Goal: Task Accomplishment & Management: Use online tool/utility

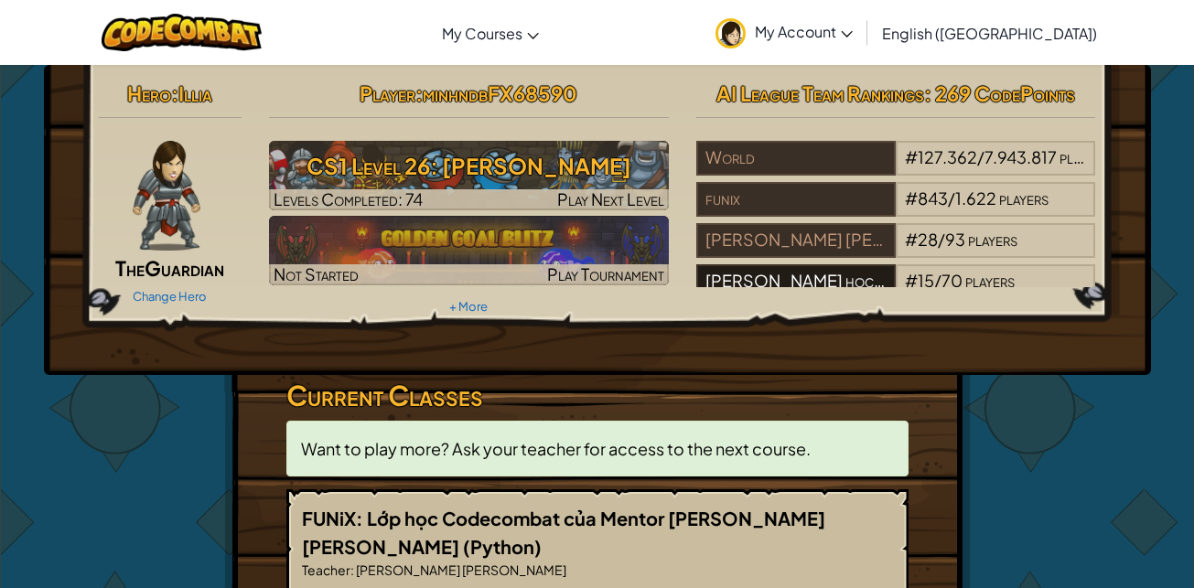
scroll to position [74, 0]
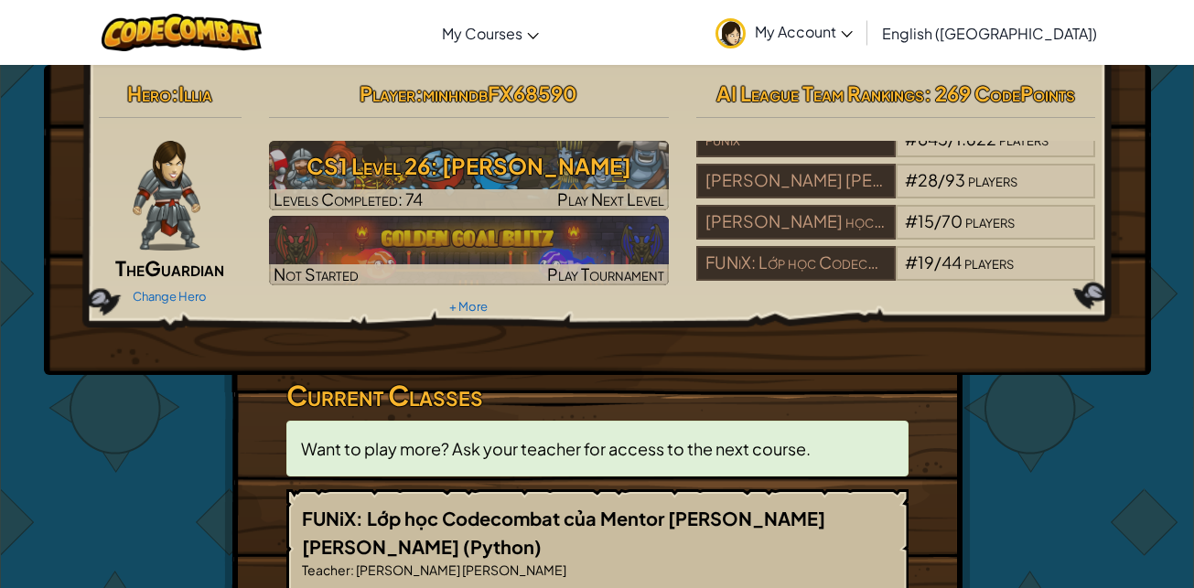
click at [1018, 38] on span "English ([GEOGRAPHIC_DATA])" at bounding box center [989, 33] width 215 height 19
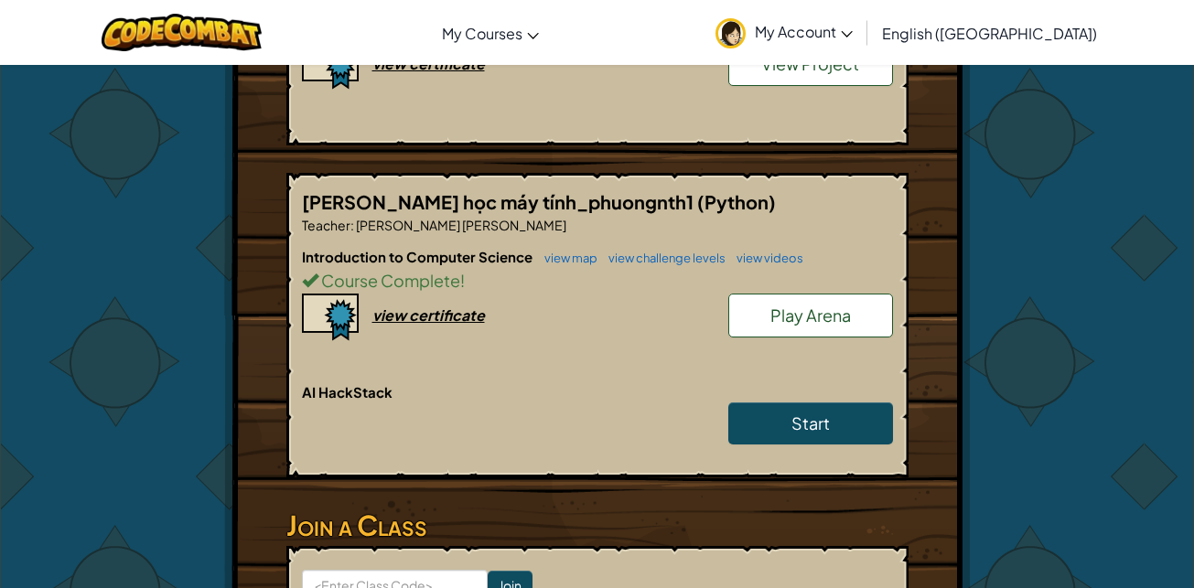
scroll to position [366, 0]
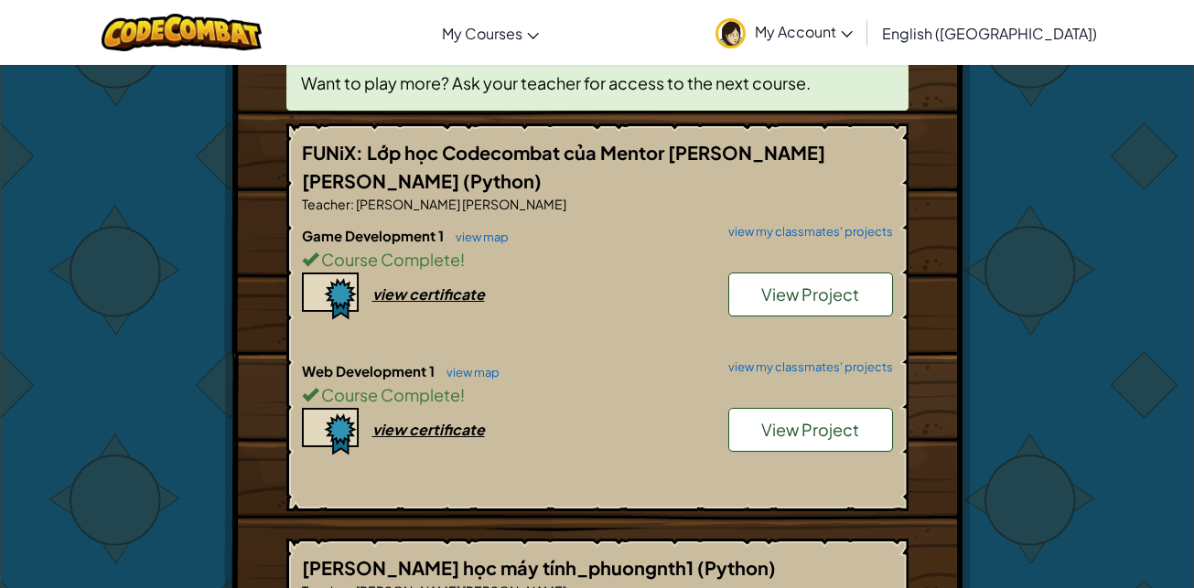
click at [819, 428] on span "View Project" at bounding box center [810, 429] width 98 height 21
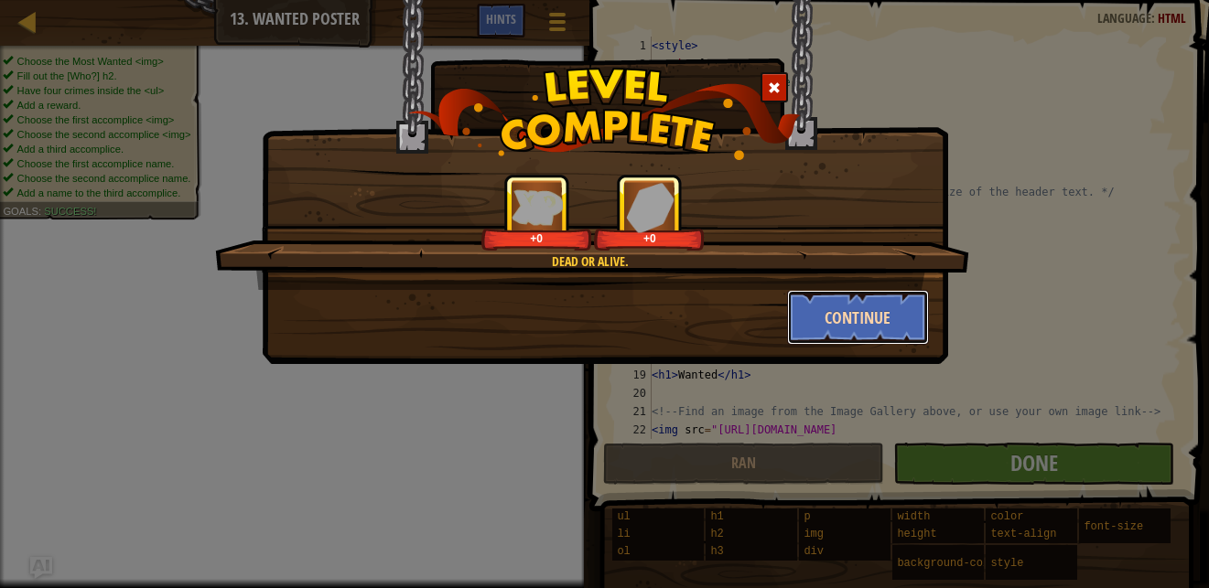
click at [820, 335] on button "Continue" at bounding box center [858, 317] width 142 height 55
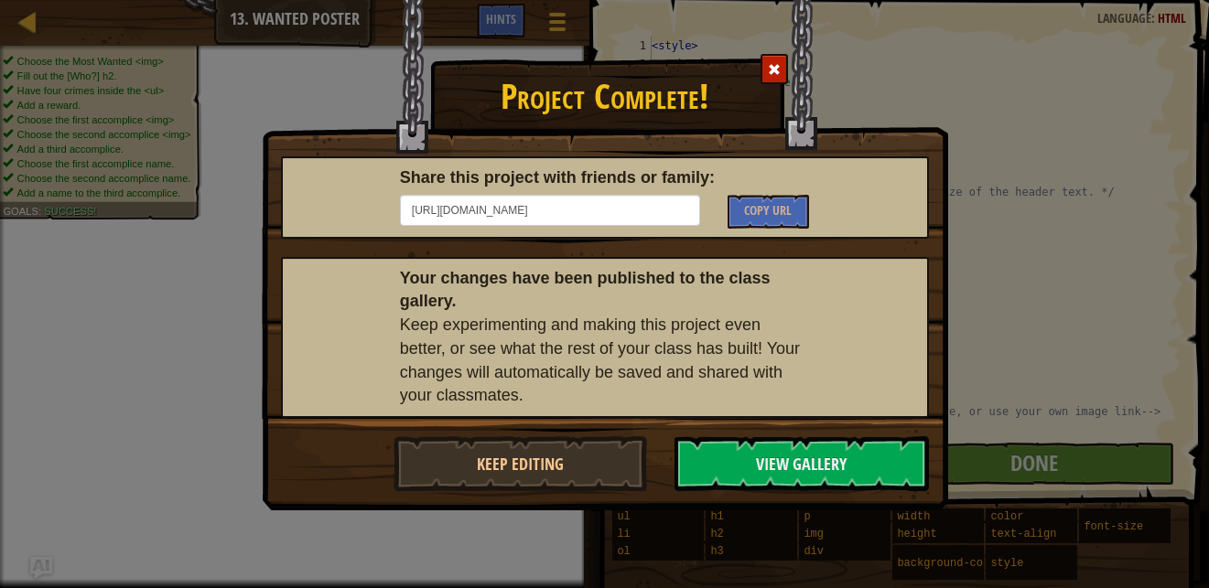
click at [770, 70] on span at bounding box center [774, 69] width 13 height 13
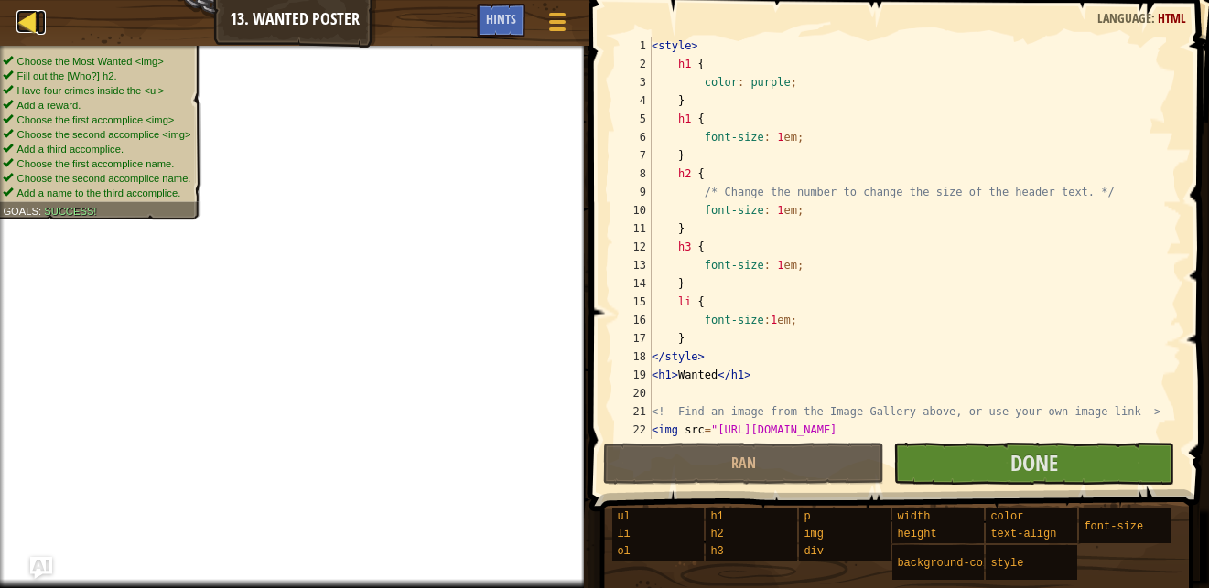
click at [23, 16] on div at bounding box center [27, 21] width 23 height 23
select select "en-[GEOGRAPHIC_DATA]"
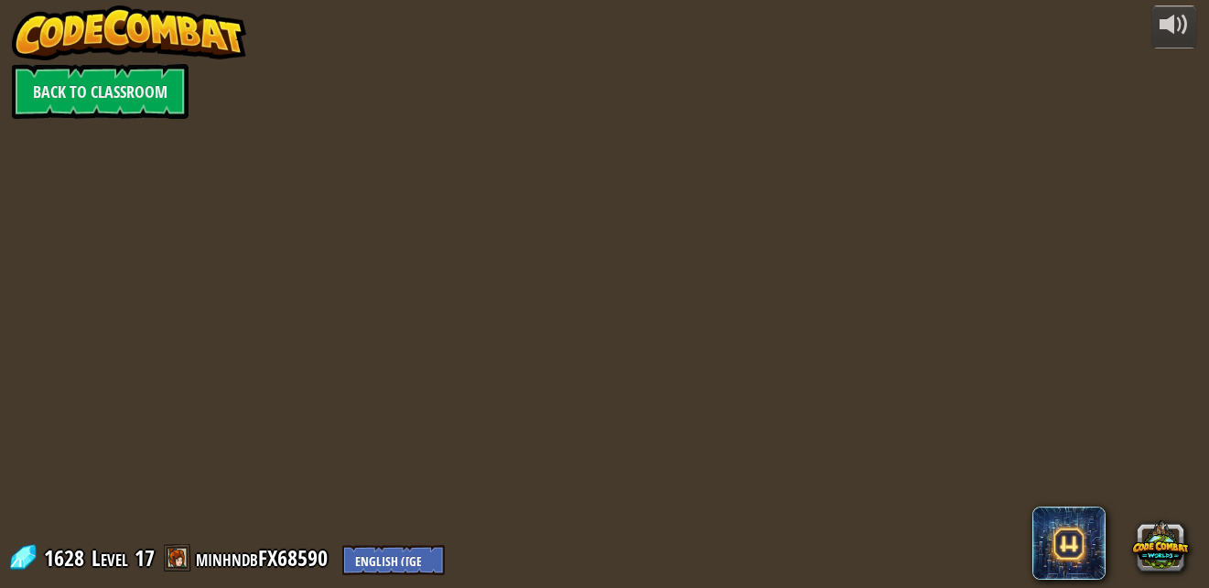
select select "en-[GEOGRAPHIC_DATA]"
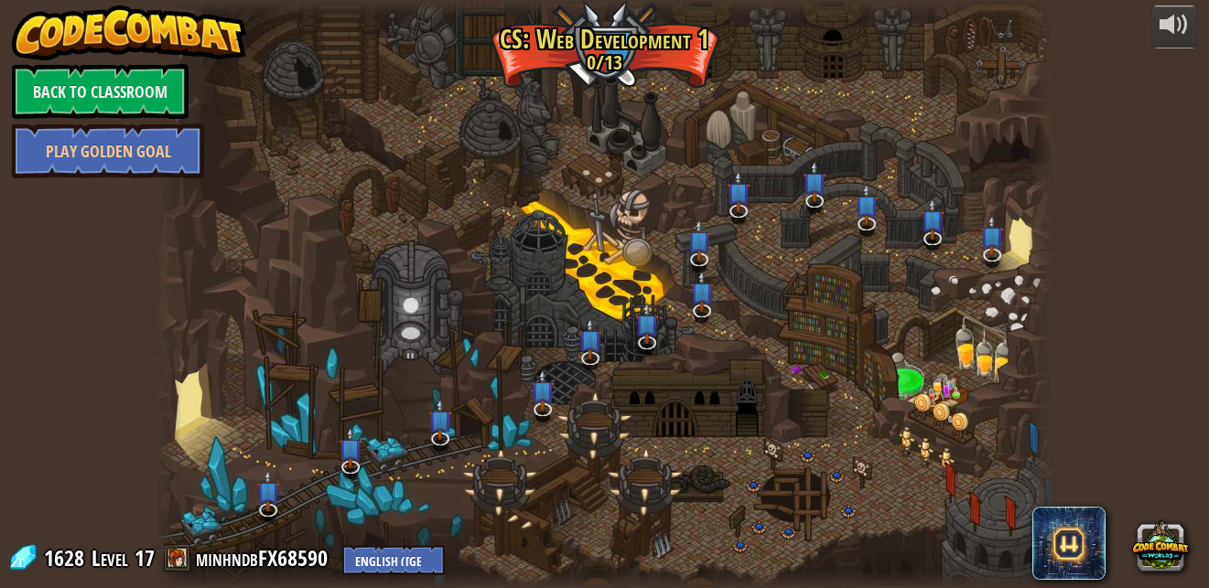
select select "en-[GEOGRAPHIC_DATA]"
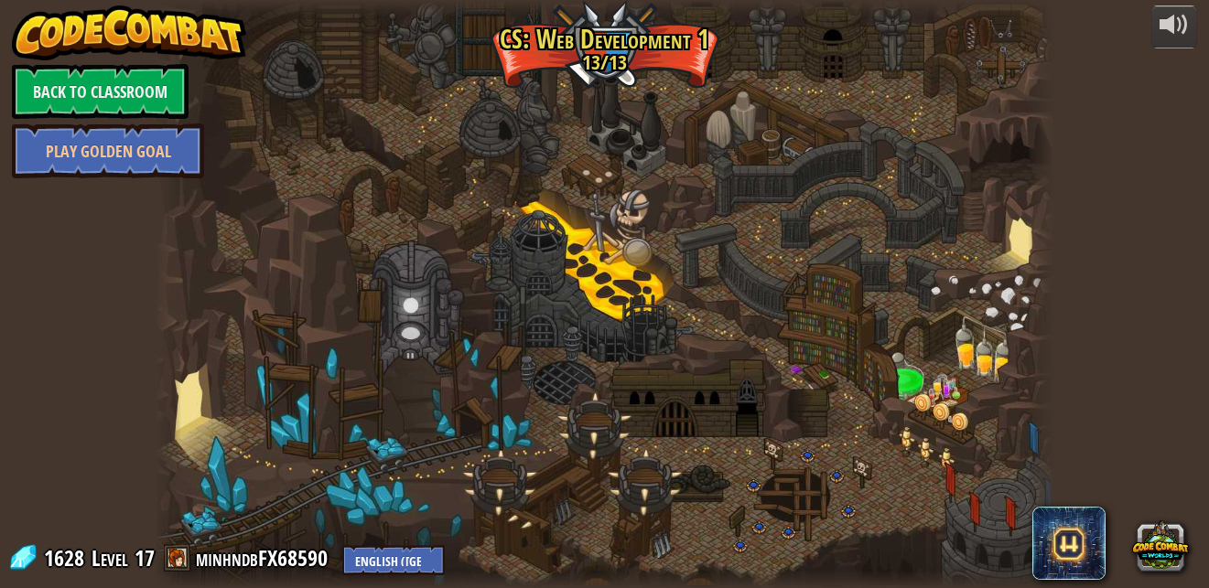
select select "en-[GEOGRAPHIC_DATA]"
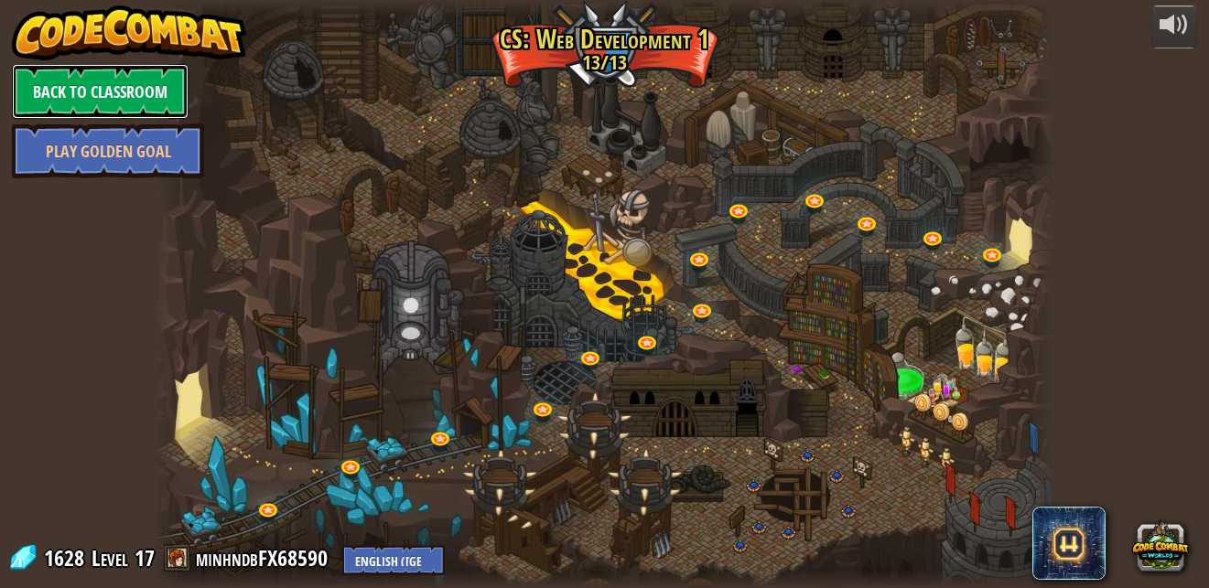
click at [64, 105] on link "Back to Classroom" at bounding box center [100, 91] width 177 height 55
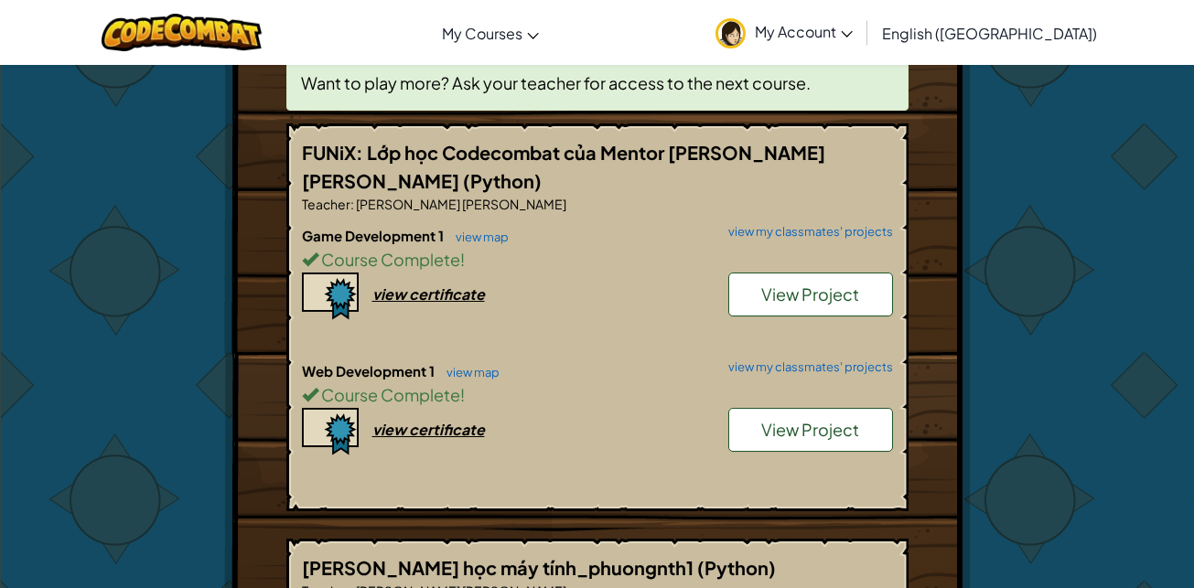
scroll to position [457, 0]
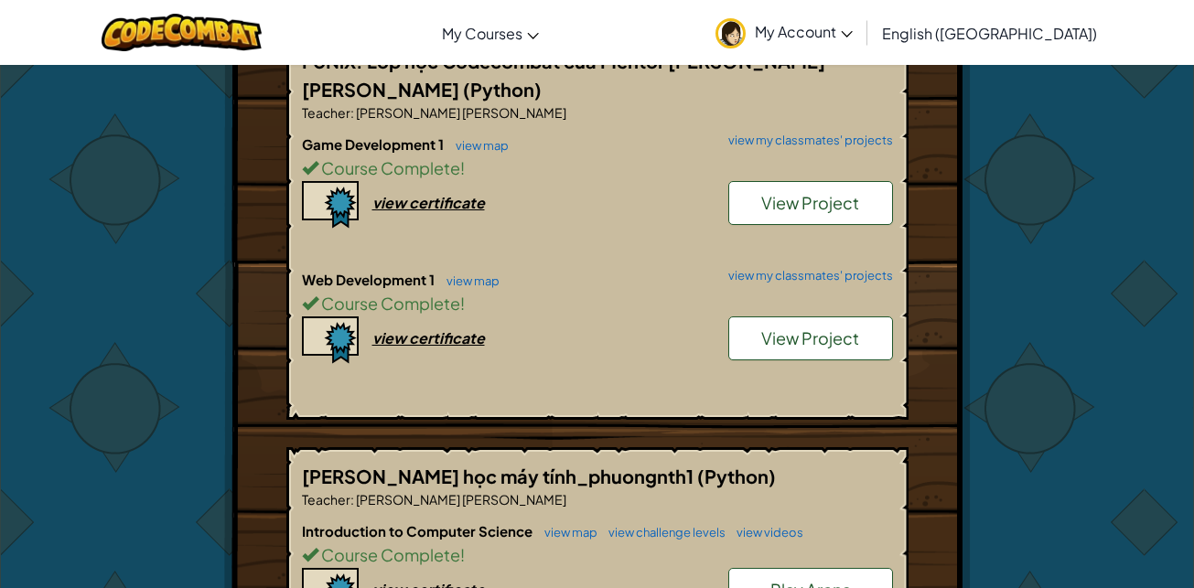
click at [793, 219] on link "View Project" at bounding box center [810, 203] width 165 height 44
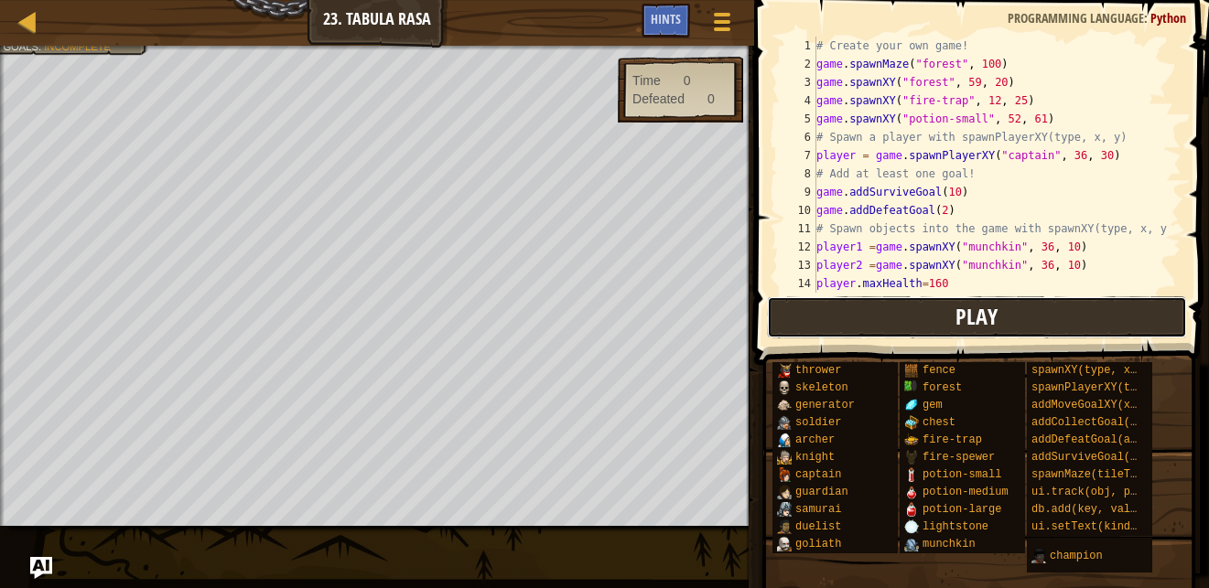
click at [878, 320] on button "Play" at bounding box center [977, 317] width 420 height 42
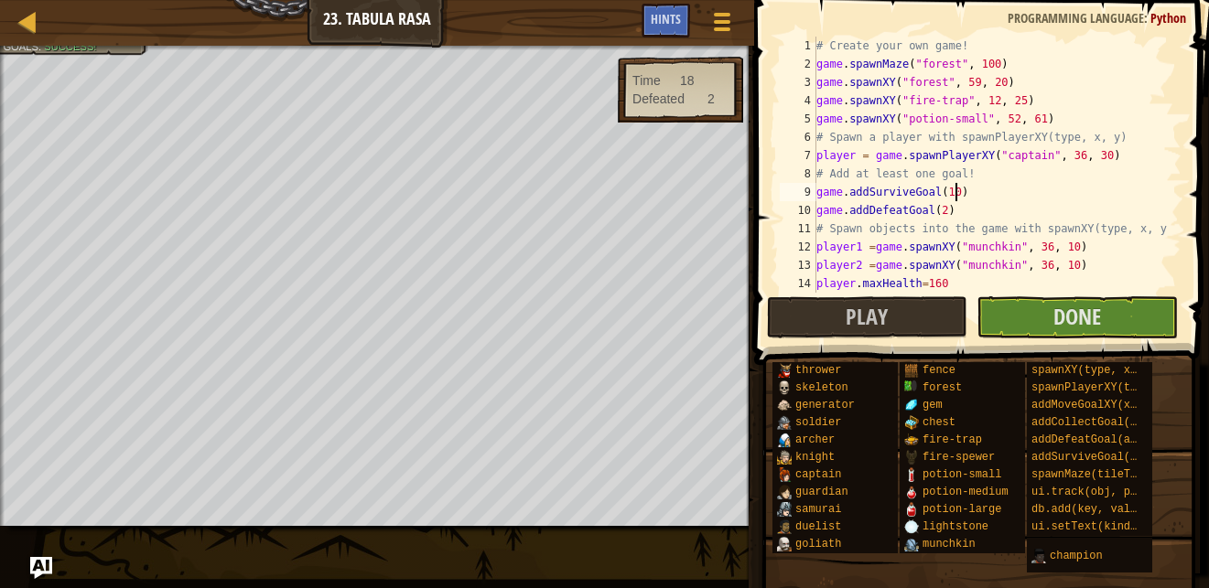
click at [955, 192] on div "# Create your own game! game . spawnMaze ( "forest" , 100 ) game . spawnXY ( "f…" at bounding box center [989, 183] width 354 height 293
click at [942, 193] on div "# Create your own game! game . spawnMaze ( "forest" , 100 ) game . spawnXY ( "f…" at bounding box center [989, 183] width 354 height 293
click at [934, 211] on div "# Create your own game! game . spawnMaze ( "forest" , 100 ) game . spawnXY ( "f…" at bounding box center [989, 183] width 354 height 293
click at [961, 220] on div "# Create your own game! game . spawnMaze ( "forest" , 100 ) game . spawnXY ( "f…" at bounding box center [989, 183] width 354 height 293
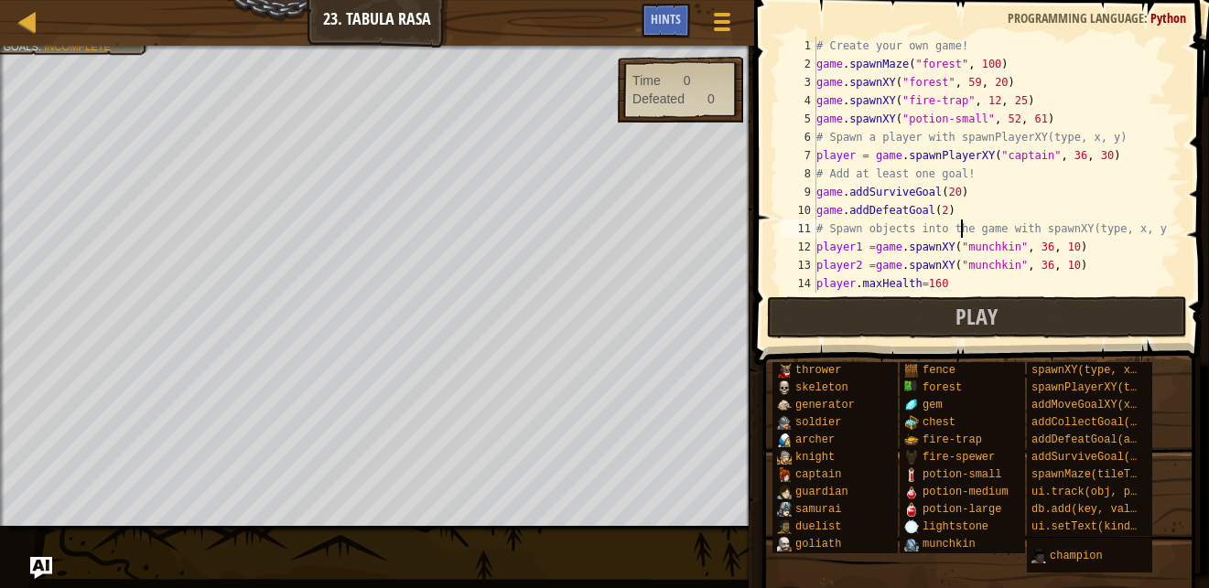
scroll to position [0, 0]
click at [935, 217] on div "# Create your own game! game . spawnMaze ( "forest" , 100 ) game . spawnXY ( "f…" at bounding box center [989, 183] width 354 height 293
click at [1005, 187] on div "# Create your own game! game . spawnMaze ( "forest" , 100 ) game . spawnXY ( "f…" at bounding box center [989, 183] width 354 height 293
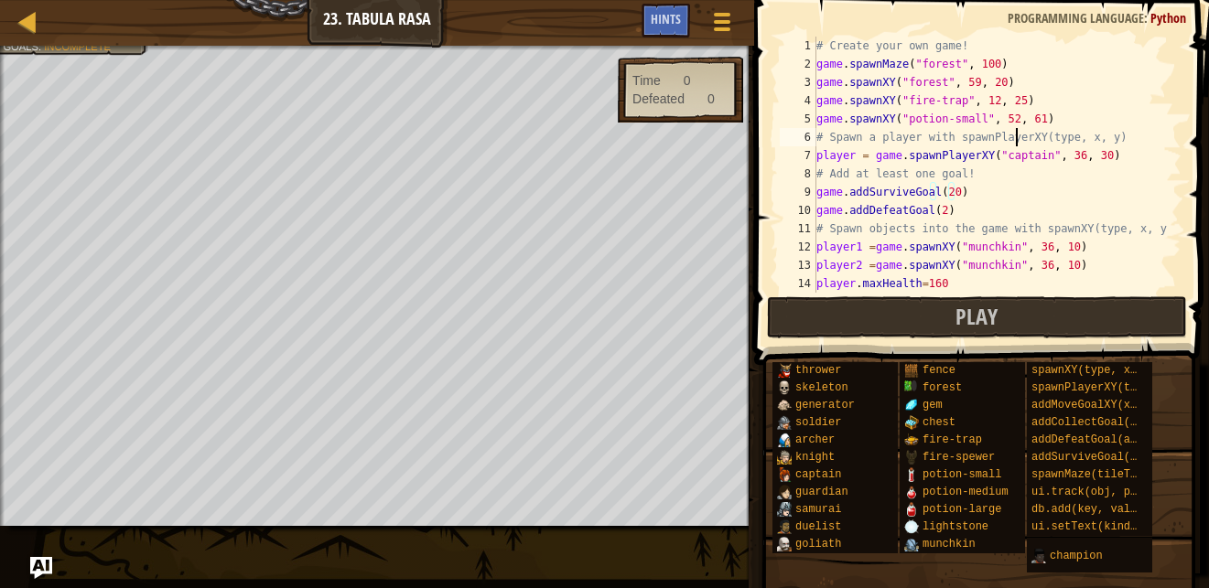
click at [1015, 138] on div "# Create your own game! game . spawnMaze ( "forest" , 100 ) game . spawnXY ( "f…" at bounding box center [989, 183] width 354 height 293
drag, startPoint x: 1114, startPoint y: 142, endPoint x: 765, endPoint y: 147, distance: 349.5
click at [765, 147] on div "# Spawn a player with spawnPlayerXY(type, x, y) 1 2 3 4 5 6 7 8 9 10 11 12 13 1…" at bounding box center [978, 218] width 460 height 419
click at [968, 50] on div "# Create your own game! game . spawnMaze ( "forest" , 100 ) game . spawnXY ( "f…" at bounding box center [989, 183] width 354 height 293
click at [1002, 70] on div "# Create your own game! game . spawnMaze ( "forest" , 100 ) game . spawnXY ( "f…" at bounding box center [989, 183] width 354 height 293
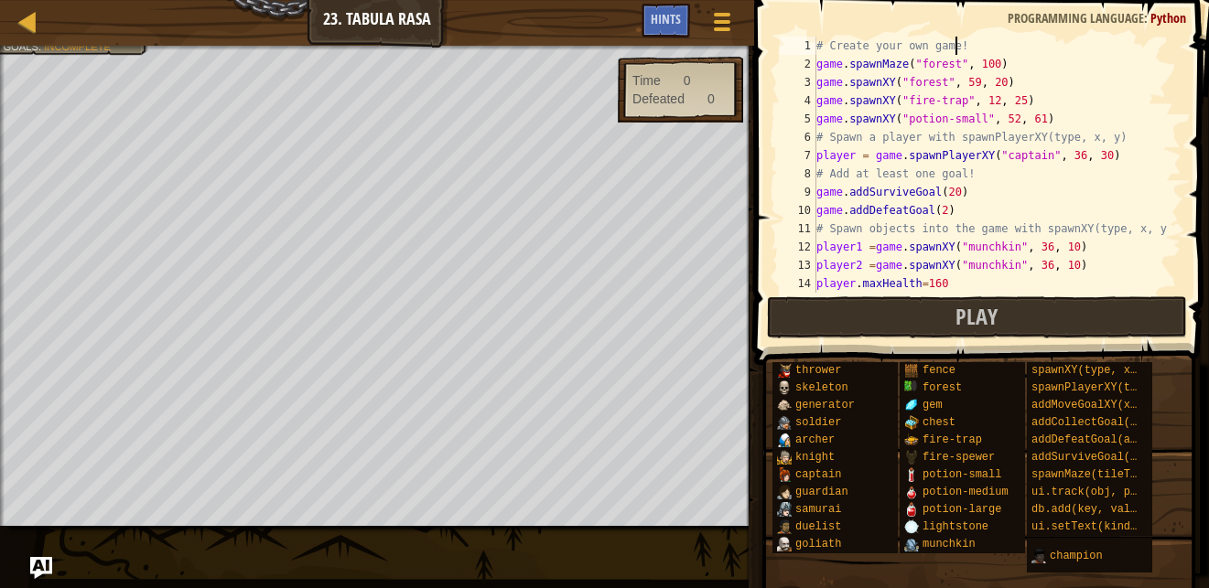
drag, startPoint x: 1002, startPoint y: 70, endPoint x: 879, endPoint y: 67, distance: 122.6
click at [879, 67] on div "# Create your own game! game . spawnMaze ( "forest" , 100 ) game . spawnXY ( "f…" at bounding box center [989, 183] width 354 height 293
type textarea "game.spawnMaze("forest", 100)"
click at [1000, 70] on div "# Create your own game! game . spawnMaze ( "forest" , 100 ) game . spawnXY ( "f…" at bounding box center [989, 165] width 354 height 256
drag, startPoint x: 1000, startPoint y: 68, endPoint x: 781, endPoint y: 69, distance: 218.7
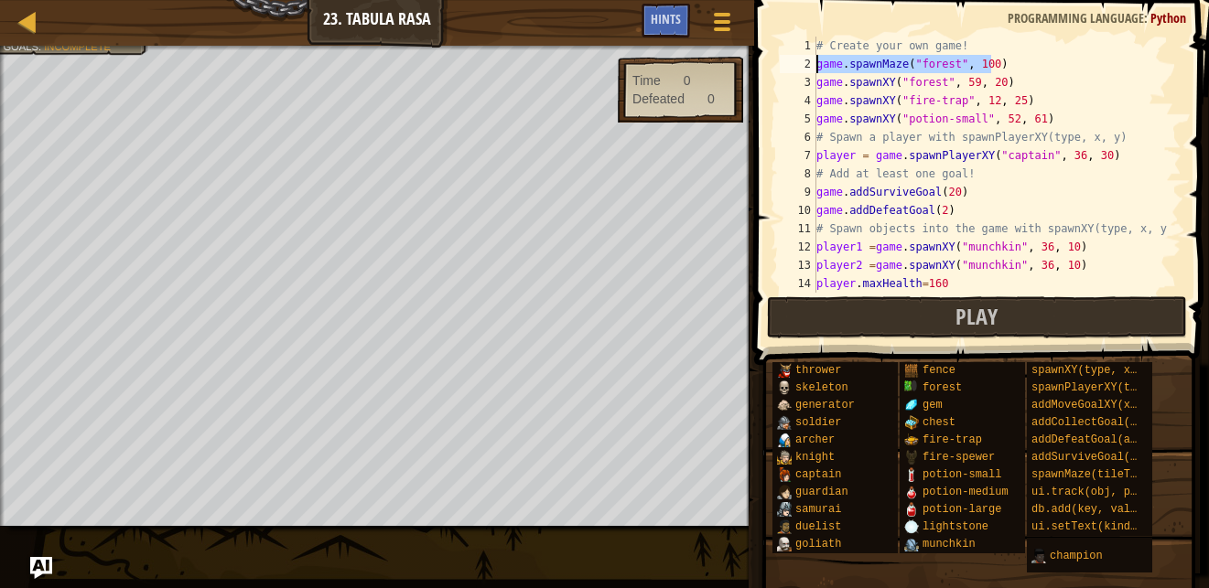
click at [781, 69] on div "game.spawnMaze("forest", 100) 1 2 3 4 5 6 7 8 9 10 11 12 13 14 15 # Create your…" at bounding box center [978, 165] width 405 height 256
click at [995, 70] on div "# Create your own game! game . spawnMaze ( "forest" , 100 ) game . spawnXY ( "f…" at bounding box center [989, 165] width 354 height 256
click at [1002, 69] on div "# Create your own game! game . spawnMaze ( "forest" , 100 ) game . spawnXY ( "f…" at bounding box center [989, 183] width 354 height 293
click at [989, 69] on div "# Create your own game! game . spawnMaze ( "forest" , 100 ) game . spawnXY ( "f…" at bounding box center [989, 183] width 354 height 293
click at [994, 63] on div "# Create your own game! game . spawnMaze ( "forest" , 100 ) game . spawnXY ( "f…" at bounding box center [989, 183] width 354 height 293
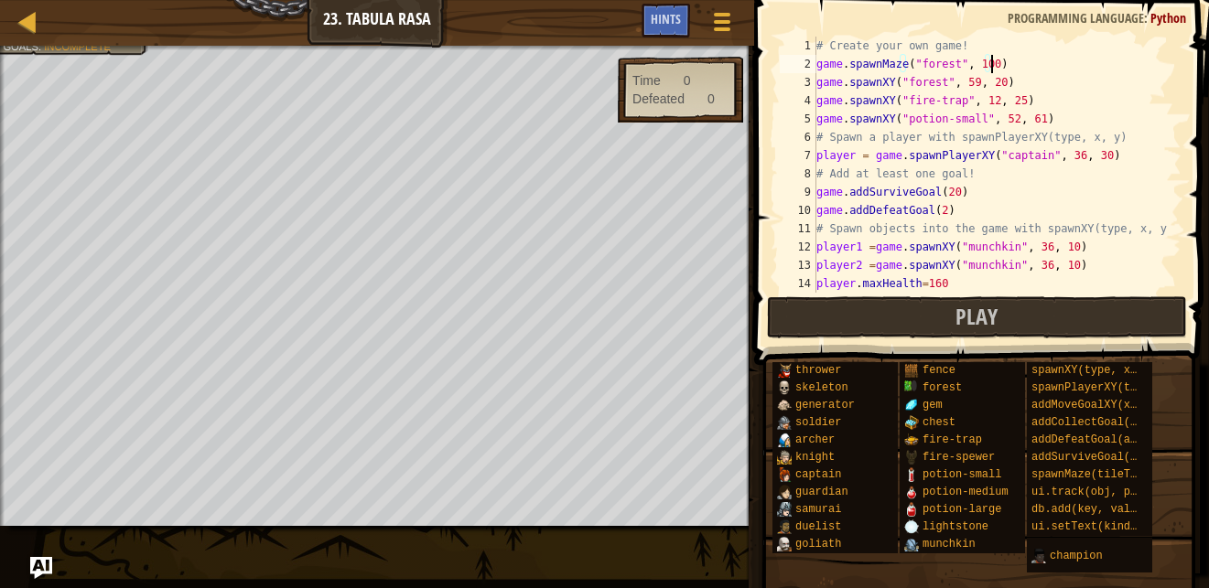
scroll to position [8, 0]
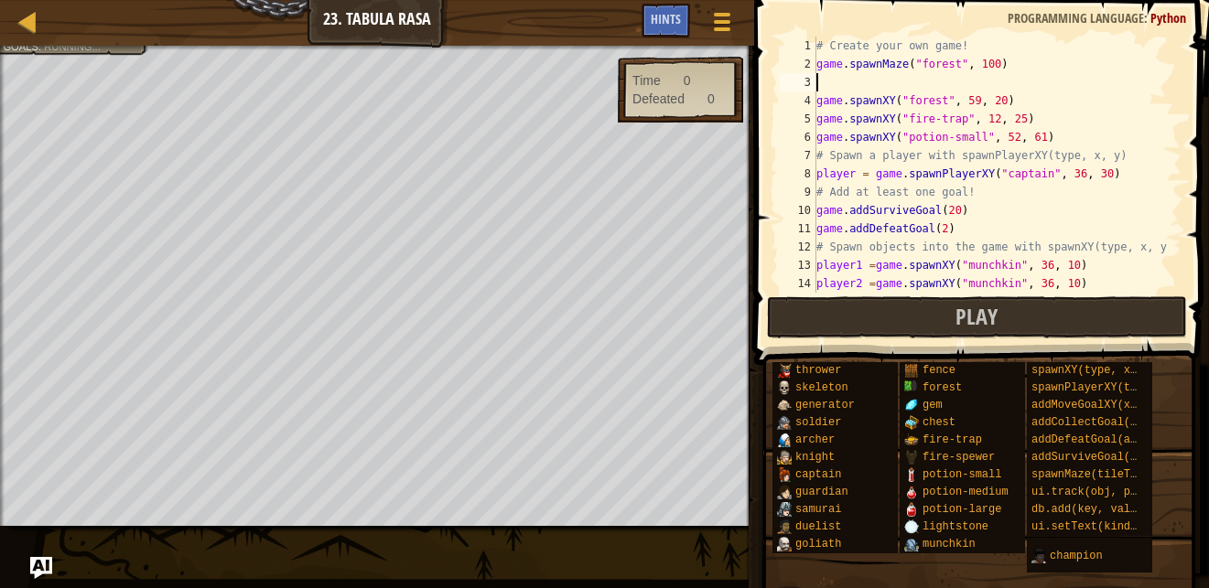
paste textarea "game.spawnMaze("forest", 100)"
click at [983, 83] on div "# Create your own game! game . spawnMaze ( "forest" , 100 ) game . spawnMaze ( …" at bounding box center [989, 183] width 354 height 293
click at [1132, 331] on button "Play" at bounding box center [977, 317] width 420 height 42
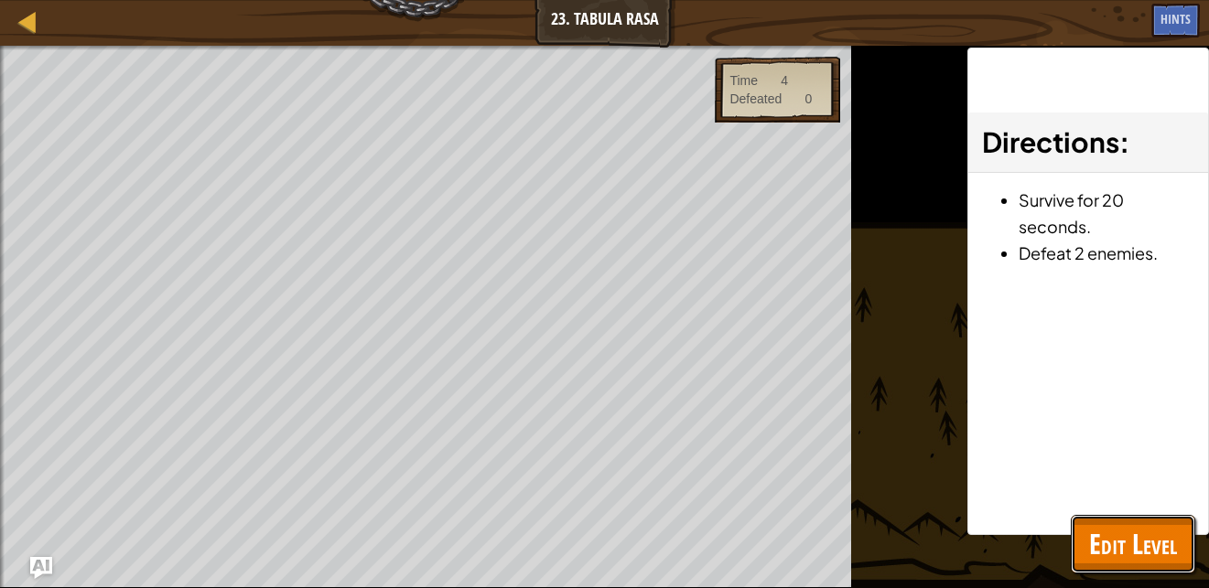
click at [1116, 537] on span "Edit Level" at bounding box center [1133, 544] width 88 height 38
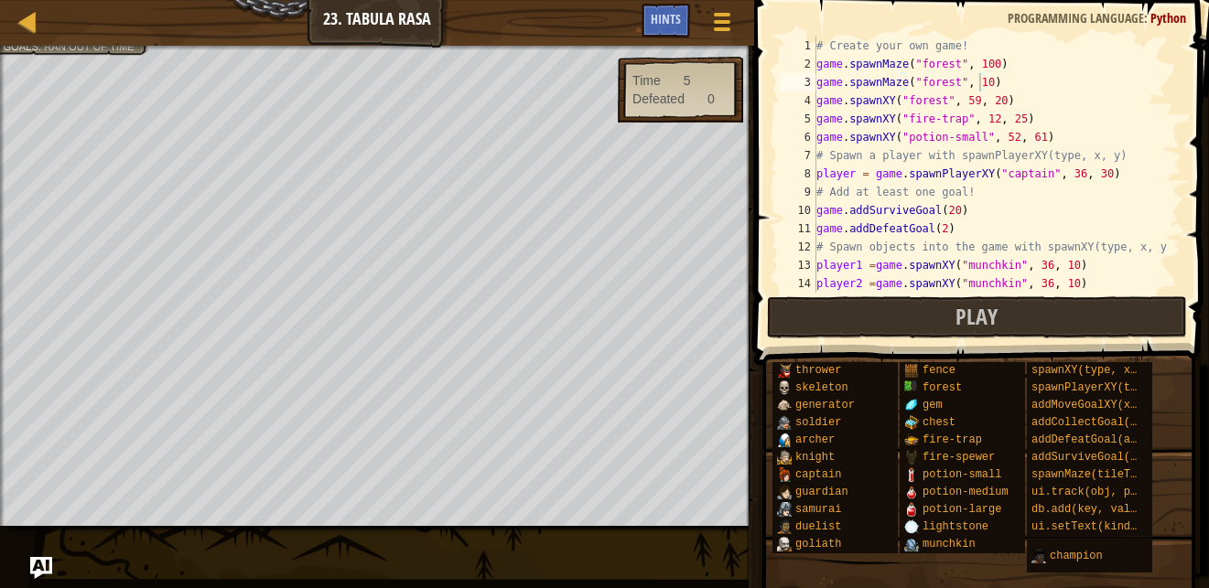
click at [1066, 176] on div "# Create your own game! game . spawnMaze ( "forest" , 100 ) game . spawnMaze ( …" at bounding box center [989, 183] width 354 height 293
click at [1082, 171] on div "# Create your own game! game . spawnMaze ( "forest" , 100 ) game . spawnMaze ( …" at bounding box center [989, 183] width 354 height 293
click at [1060, 173] on div "# Create your own game! game . spawnMaze ( "forest" , 100 ) game . spawnMaze ( …" at bounding box center [989, 183] width 354 height 293
click at [1089, 174] on div "# Create your own game! game . spawnMaze ( "forest" , 100 ) game . spawnMaze ( …" at bounding box center [989, 183] width 354 height 293
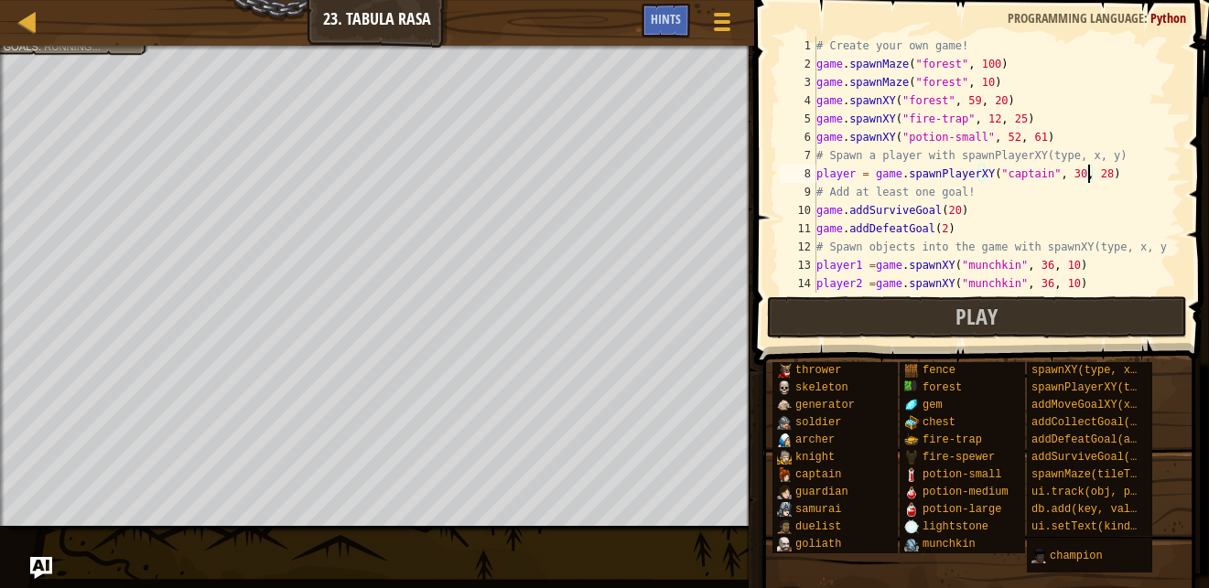
scroll to position [8, 22]
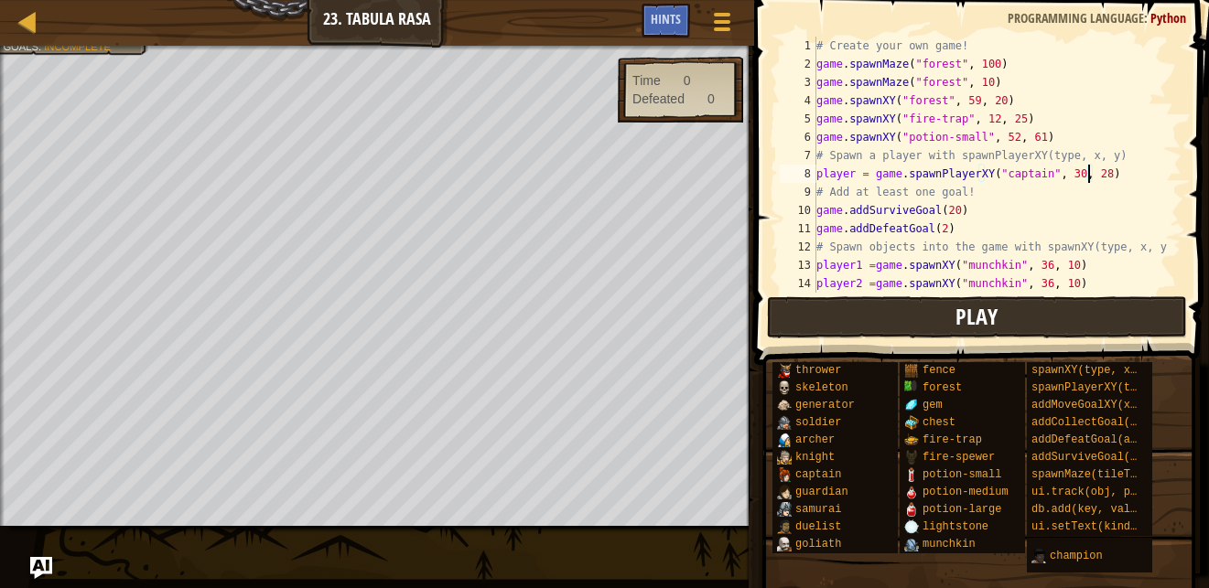
type textarea "player = game.spawnPlayerXY("captain", 30, 28)"
click at [953, 311] on button "Play" at bounding box center [977, 317] width 420 height 42
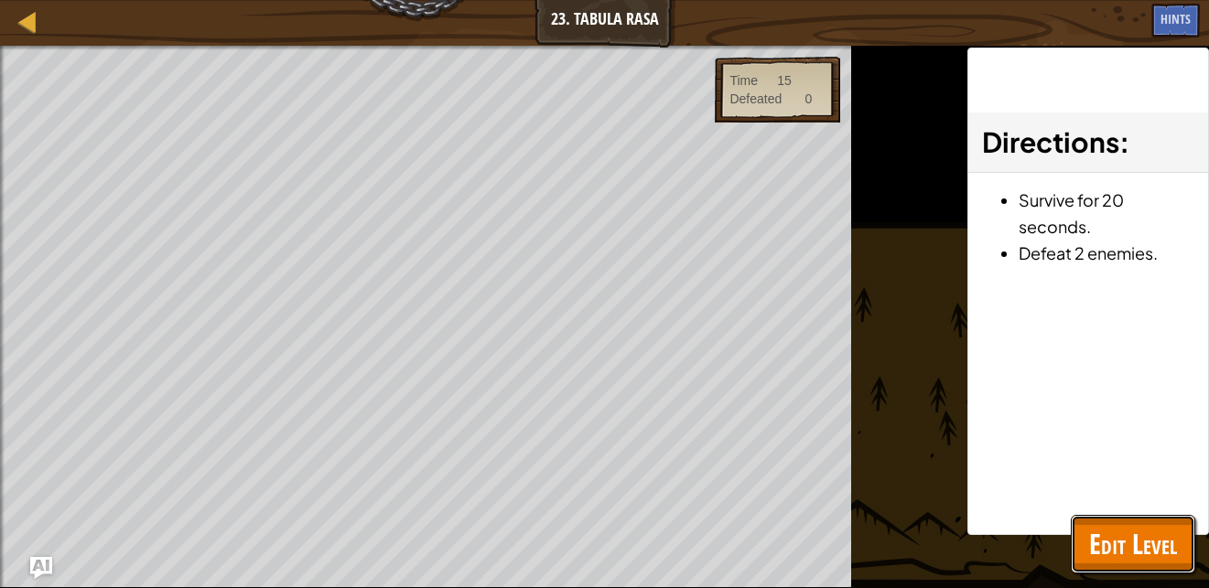
click at [1152, 560] on span "Edit Level" at bounding box center [1133, 544] width 88 height 38
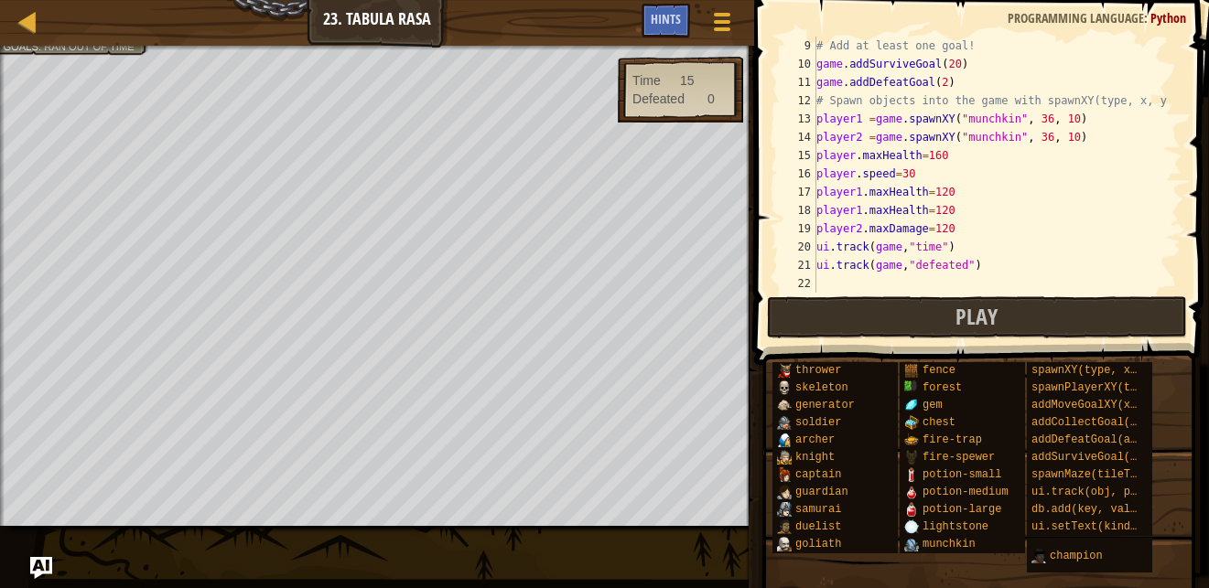
scroll to position [146, 0]
click at [961, 282] on div "# Add at least one goal! game . addSurviveGoal ( 20 ) game . addDefeatGoal ( 2 …" at bounding box center [989, 183] width 354 height 293
click at [895, 278] on div "# Add at least one goal! game . addSurviveGoal ( 20 ) game . addDefeatGoal ( 2 …" at bounding box center [989, 183] width 354 height 293
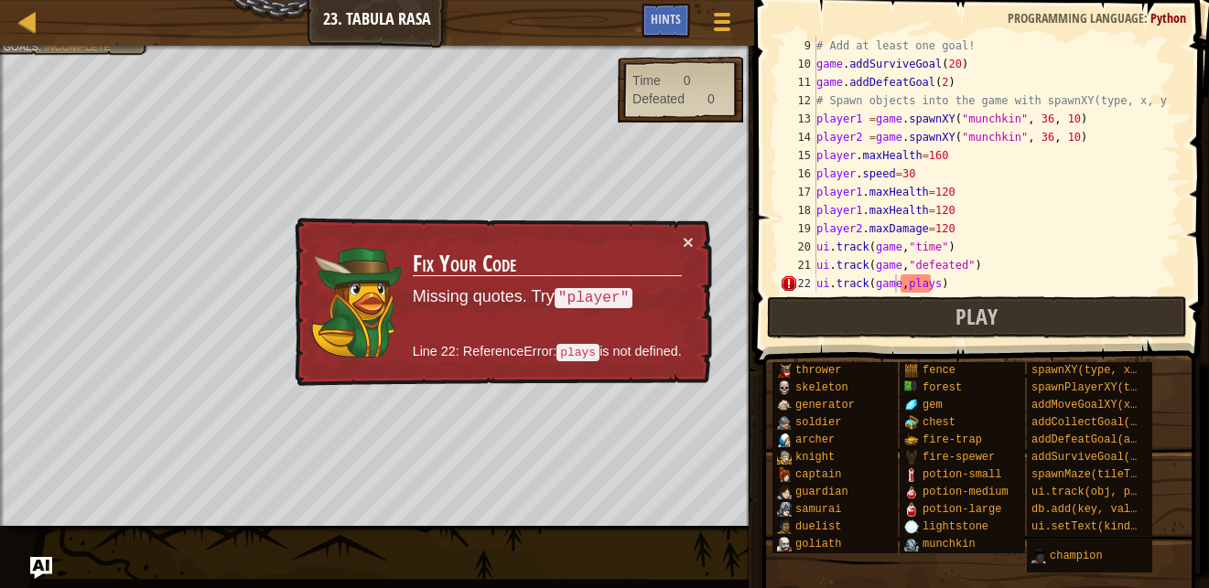
click at [419, 443] on div "Map Game Development 1 23. Tabula Rasa Game Menu Done Hints 1 ההההההההההההההההה…" at bounding box center [604, 294] width 1209 height 588
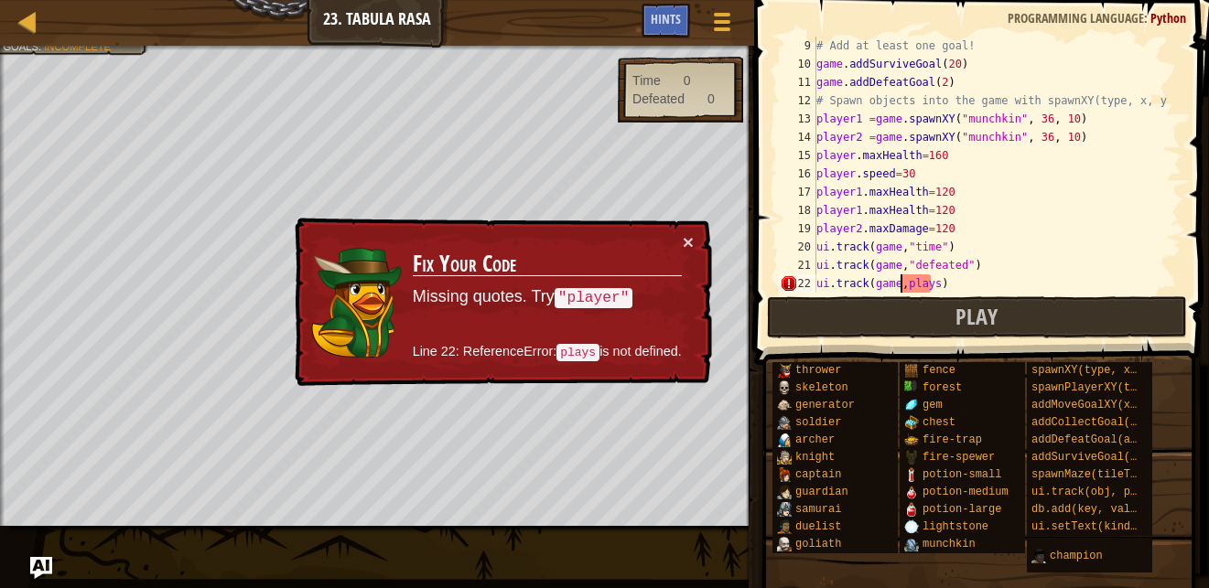
click at [903, 285] on div "# Add at least one goal! game . addSurviveGoal ( 20 ) game . addDefeatGoal ( 2 …" at bounding box center [989, 183] width 354 height 293
click at [900, 290] on div "# Add at least one goal! game . addSurviveGoal ( 20 ) game . addDefeatGoal ( 2 …" at bounding box center [989, 183] width 354 height 293
drag, startPoint x: 928, startPoint y: 285, endPoint x: 902, endPoint y: 289, distance: 26.0
click at [902, 289] on div "# Add at least one goal! game . addSurviveGoal ( 20 ) game . addDefeatGoal ( 2 …" at bounding box center [989, 183] width 354 height 293
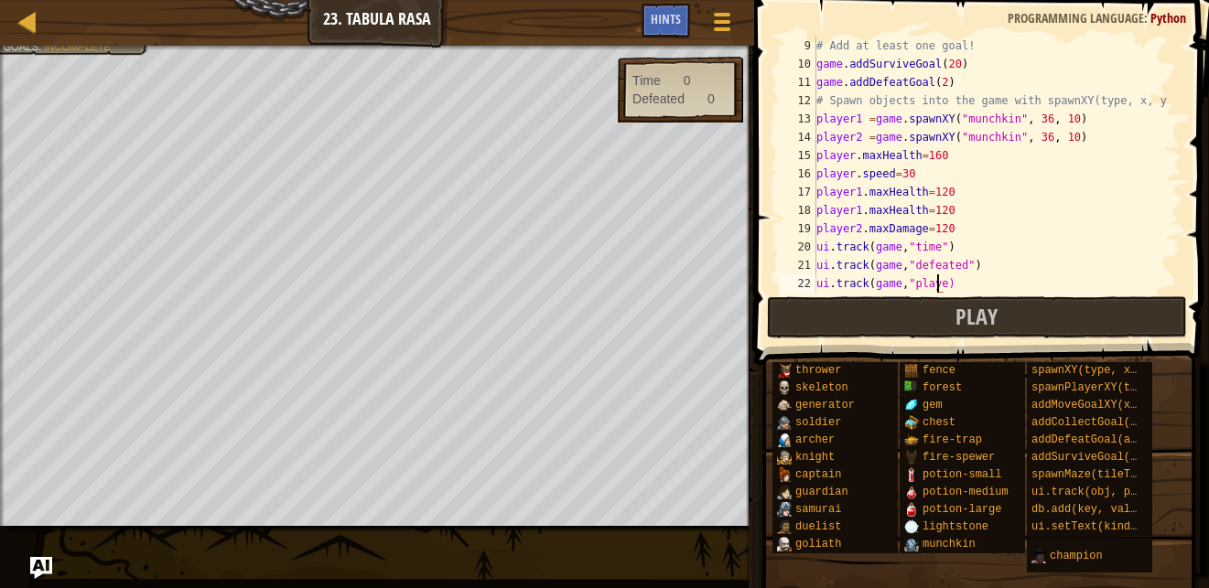
scroll to position [8, 10]
type textarea "ui.track(game,"player")"
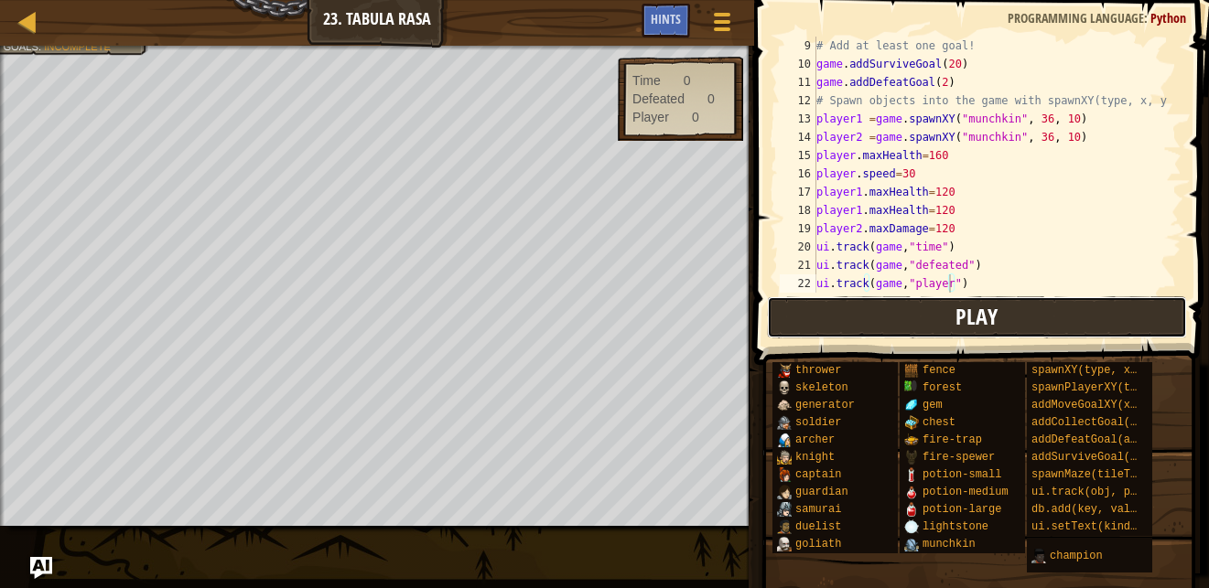
click at [808, 305] on button "Play" at bounding box center [977, 317] width 420 height 42
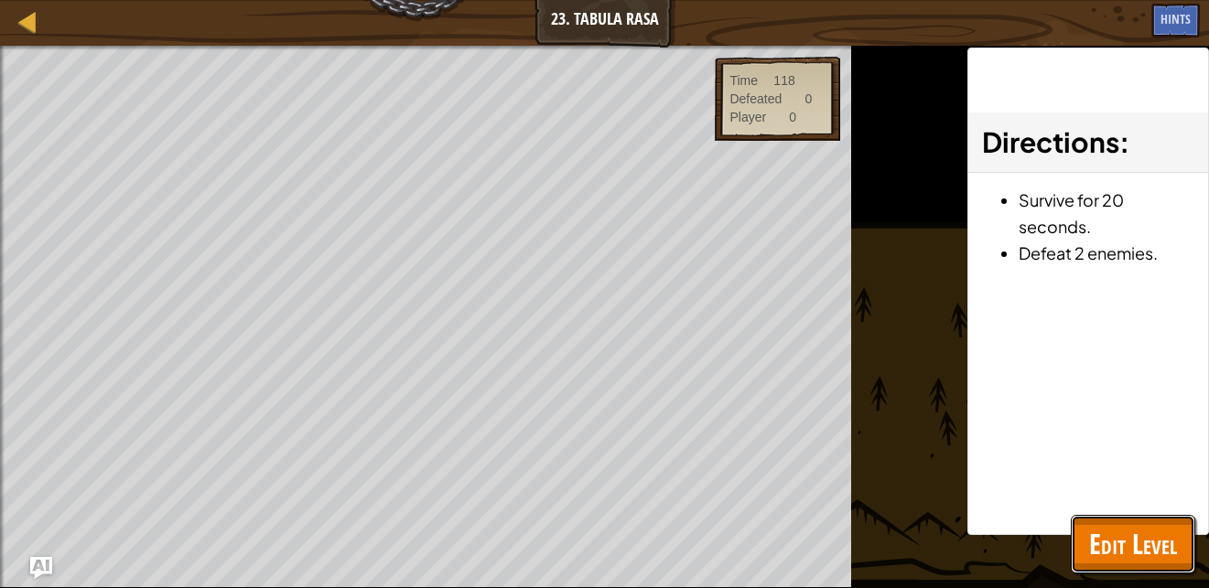
click at [1132, 551] on span "Edit Level" at bounding box center [1133, 544] width 88 height 38
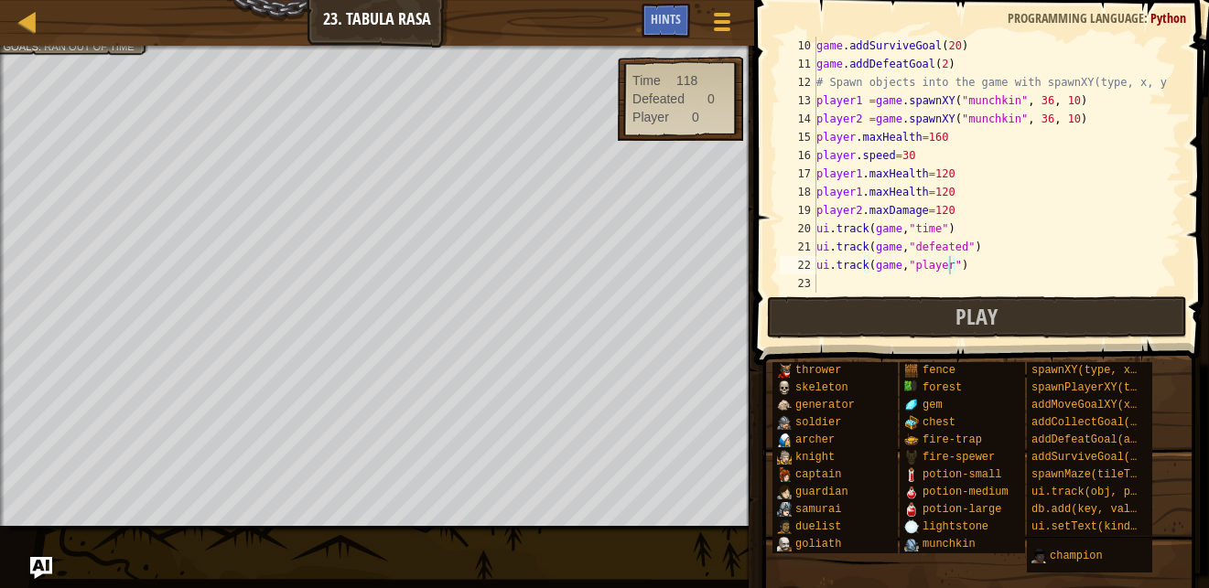
scroll to position [165, 0]
click at [991, 285] on div "game . addSurviveGoal ( 20 ) game . addDefeatGoal ( 2 ) # Spawn objects into th…" at bounding box center [989, 183] width 354 height 293
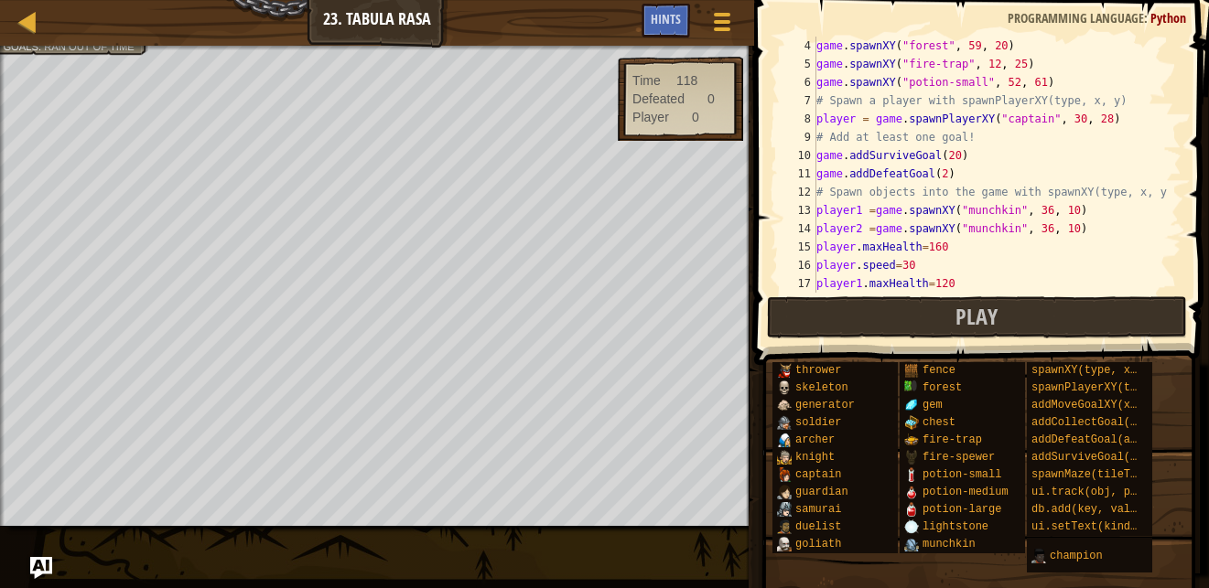
scroll to position [55, 0]
drag, startPoint x: 1073, startPoint y: 229, endPoint x: 802, endPoint y: 232, distance: 270.8
click at [802, 232] on div "4 5 6 7 8 9 10 11 12 13 14 15 16 17 18 game . spawnXY ( "forest" , 59 , 20 ) ga…" at bounding box center [978, 165] width 405 height 256
type textarea "player2 =game.spawnXY("munchkin", 36, 10)"
click at [1087, 229] on div "game . spawnXY ( "forest" , 59 , 20 ) game . spawnXY ( "fire-trap" , 12 , 25 ) …" at bounding box center [989, 165] width 354 height 256
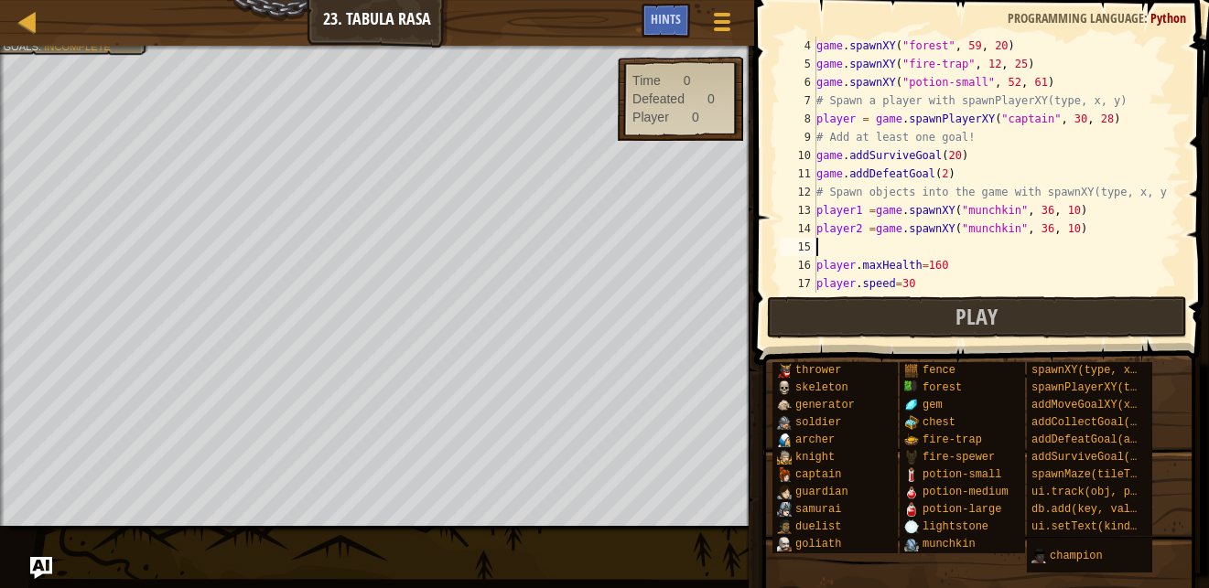
paste textarea "player2 =game.spawnXY("munchkin", 36, 10)"
drag, startPoint x: 1002, startPoint y: 249, endPoint x: 955, endPoint y: 247, distance: 46.7
click at [955, 247] on div "game . spawnXY ( "forest" , 59 , 20 ) game . spawnXY ( "fire-trap" , 12 , 25 ) …" at bounding box center [989, 183] width 354 height 293
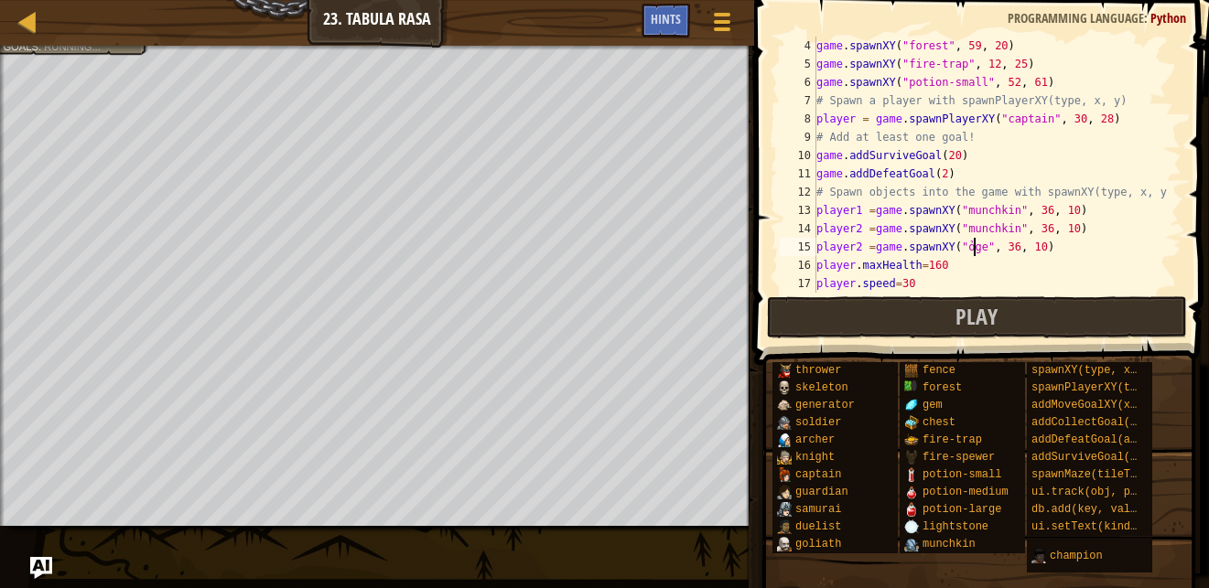
scroll to position [8, 13]
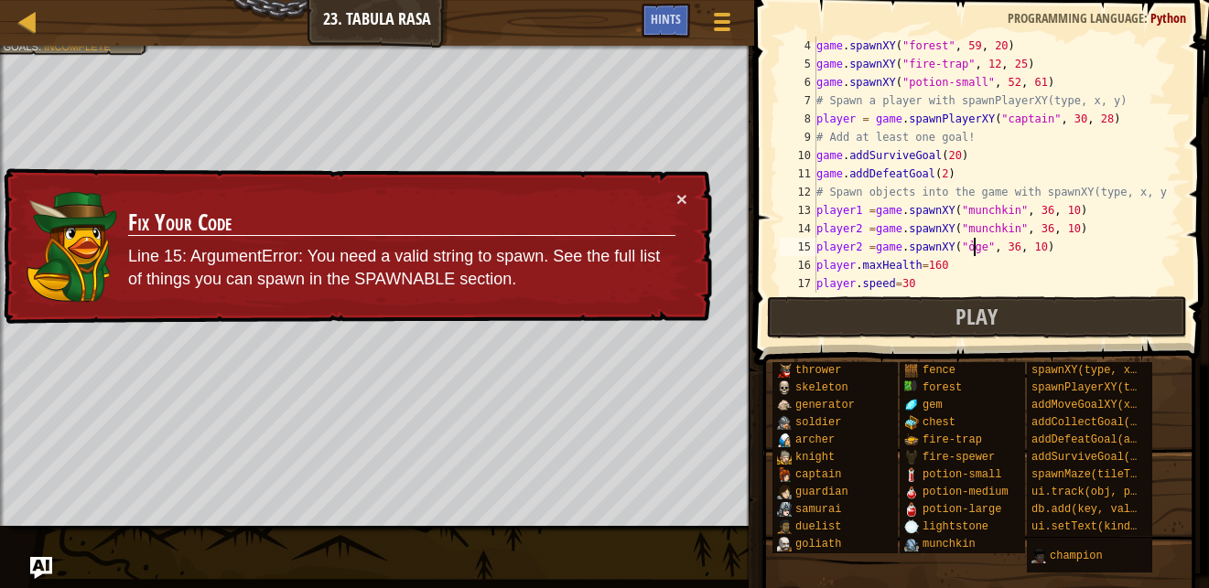
click at [959, 243] on div "game . spawnXY ( "forest" , 59 , 20 ) game . spawnXY ( "fire-trap" , 12 , 25 ) …" at bounding box center [989, 183] width 354 height 293
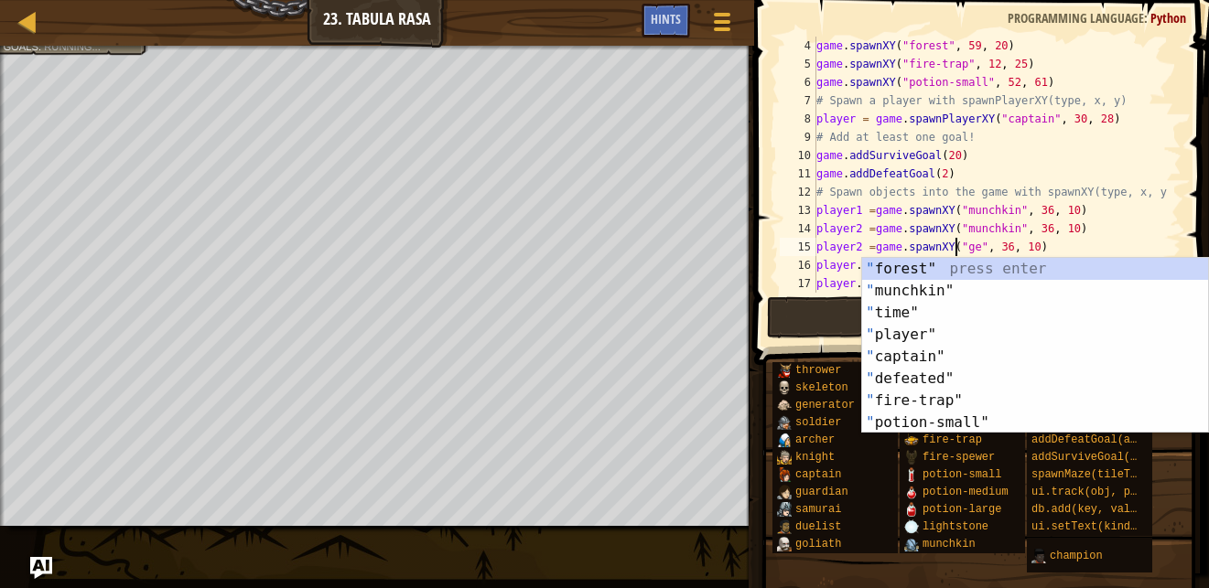
scroll to position [8, 12]
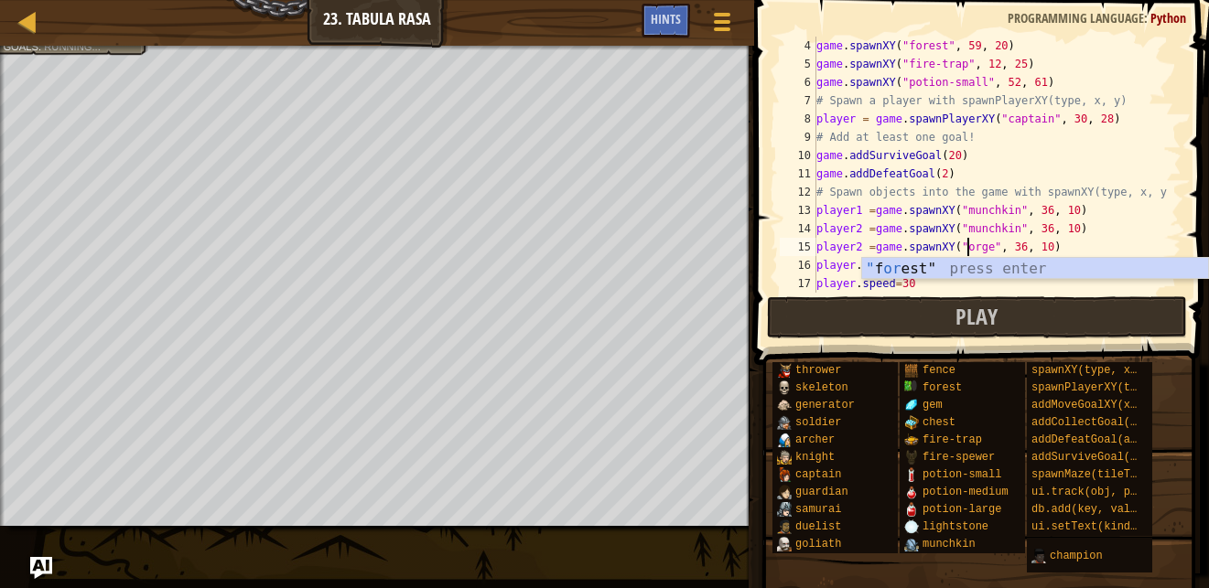
click at [1007, 244] on div "game . spawnXY ( "forest" , 59 , 20 ) game . spawnXY ( "fire-trap" , 12 , 25 ) …" at bounding box center [989, 183] width 354 height 293
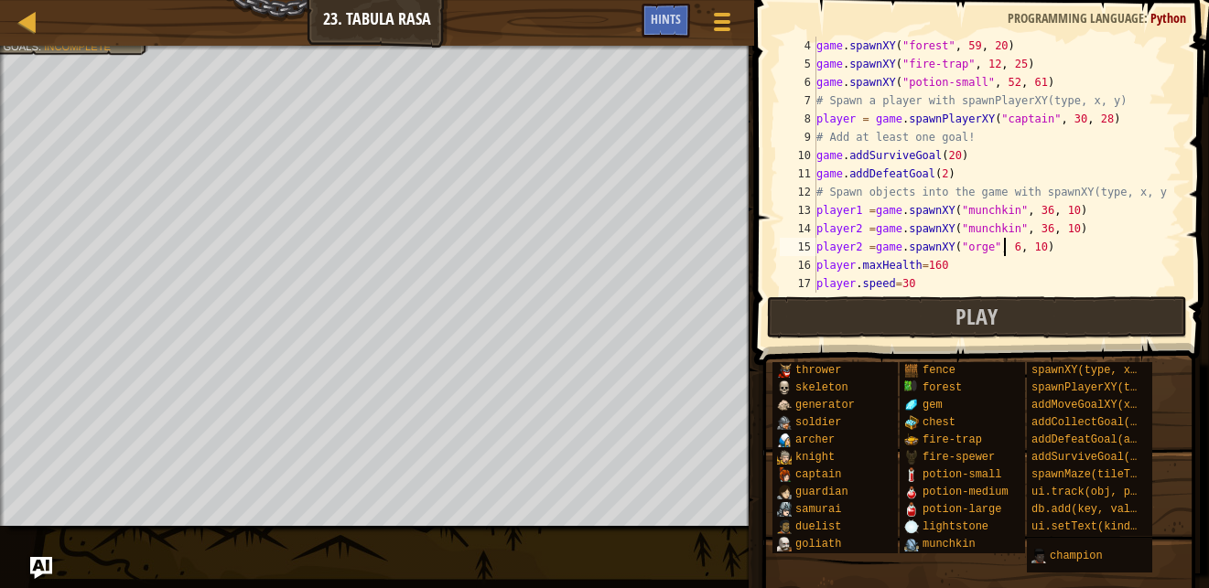
scroll to position [8, 16]
click at [1031, 245] on div "game . spawnXY ( "forest" , 59 , 20 ) game . spawnXY ( "fire-trap" , 12 , 25 ) …" at bounding box center [989, 183] width 354 height 293
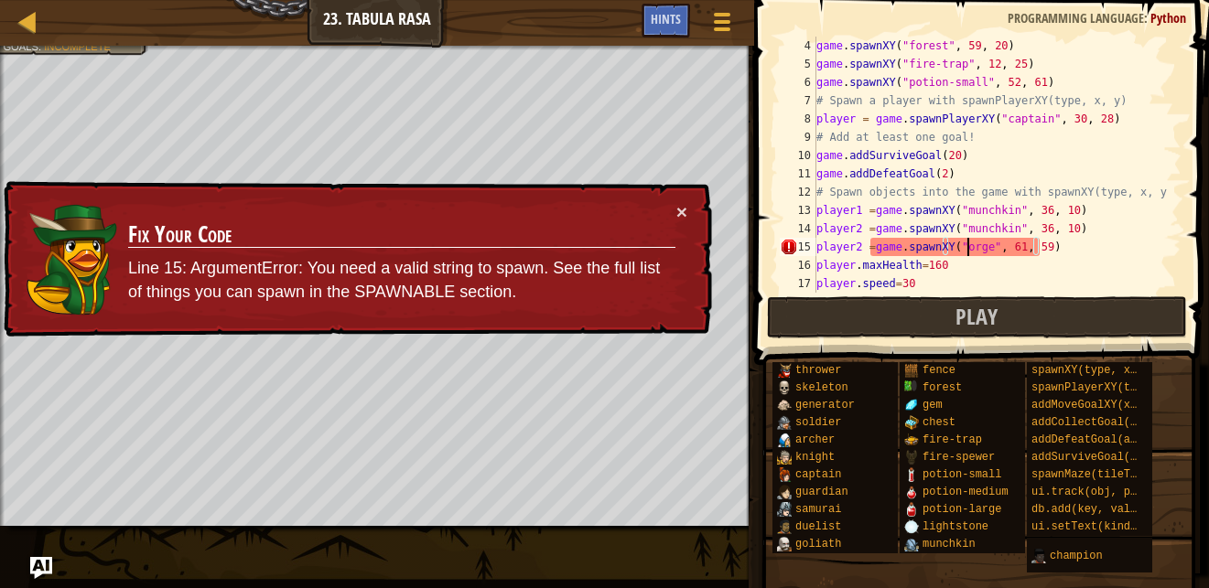
click at [969, 249] on div "game . spawnXY ( "forest" , 59 , 20 ) game . spawnXY ( "fire-trap" , 12 , 25 ) …" at bounding box center [989, 183] width 354 height 293
click at [976, 246] on div "game . spawnXY ( "forest" , 59 , 20 ) game . spawnXY ( "fire-trap" , 12 , 25 ) …" at bounding box center [989, 183] width 354 height 293
click at [971, 248] on div "game . spawnXY ( "forest" , 59 , 20 ) game . spawnXY ( "fire-trap" , 12 , 25 ) …" at bounding box center [989, 183] width 354 height 293
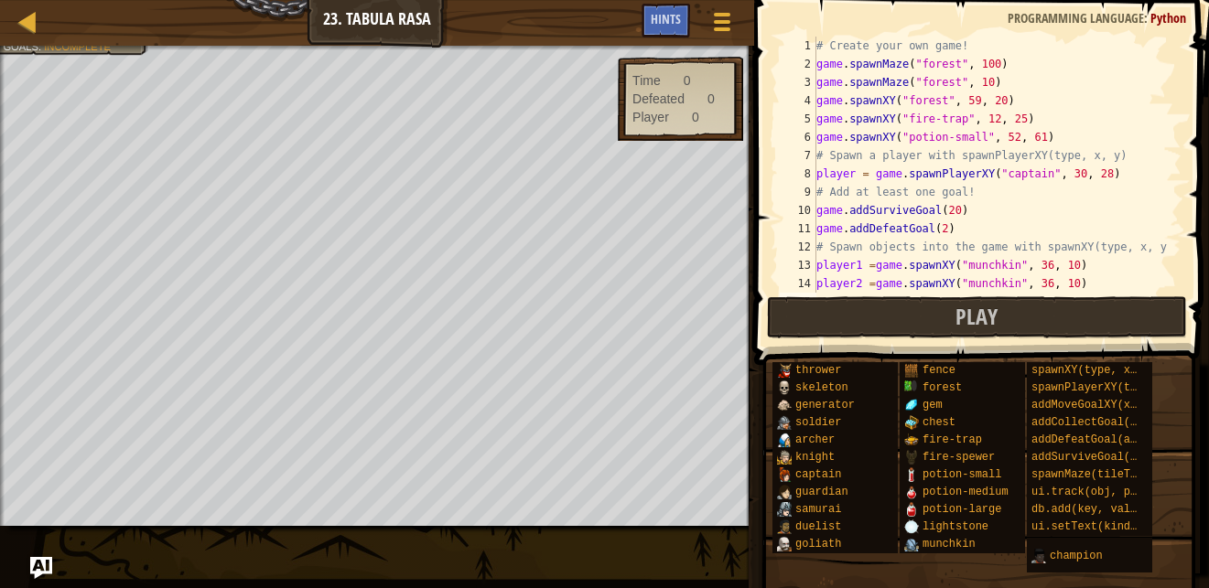
scroll to position [0, 0]
drag, startPoint x: 1023, startPoint y: 121, endPoint x: 815, endPoint y: 122, distance: 207.7
click at [815, 122] on div "player2 =game.spawnXY("ogre", 61, 59) 1 2 3 4 5 6 7 8 9 10 11 12 13 14 15 # Cre…" at bounding box center [978, 165] width 405 height 256
type textarea "game.spawnXY("fire-trap", 12, 25)"
click at [1025, 118] on div "# Create your own game! game . spawnMaze ( "forest" , 100 ) game . spawnMaze ( …" at bounding box center [989, 165] width 354 height 256
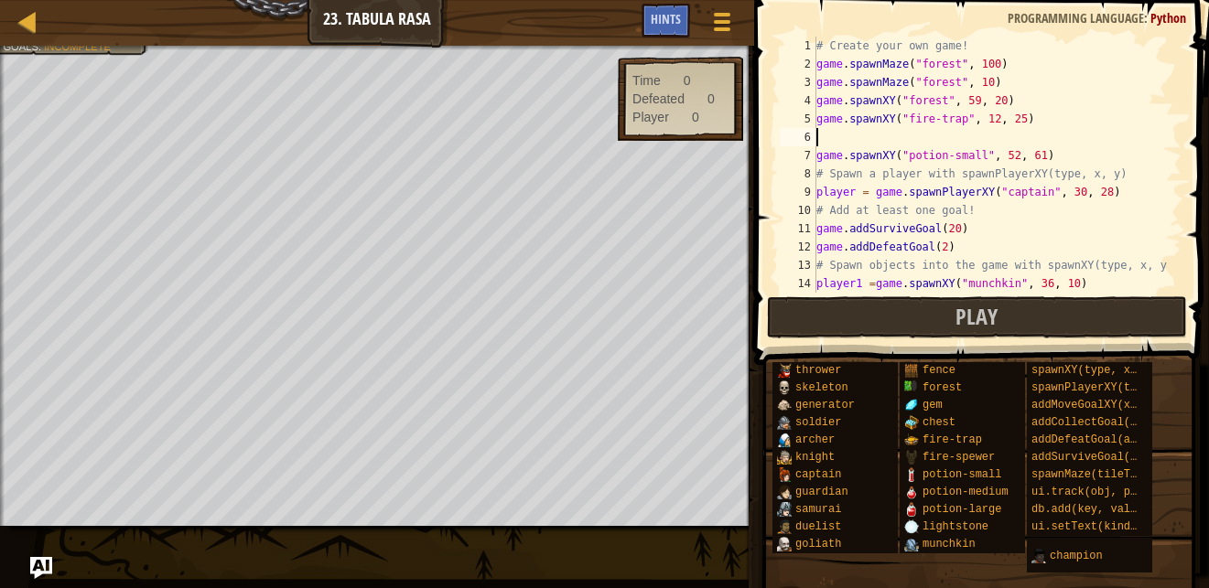
scroll to position [8, 0]
paste textarea "game.spawnXY("fire-trap", 12, 25)"
drag, startPoint x: 952, startPoint y: 139, endPoint x: 900, endPoint y: 135, distance: 52.3
click at [900, 135] on div "# Create your own game! game . spawnMaze ( "forest" , 100 ) game . spawnMaze ( …" at bounding box center [989, 183] width 354 height 293
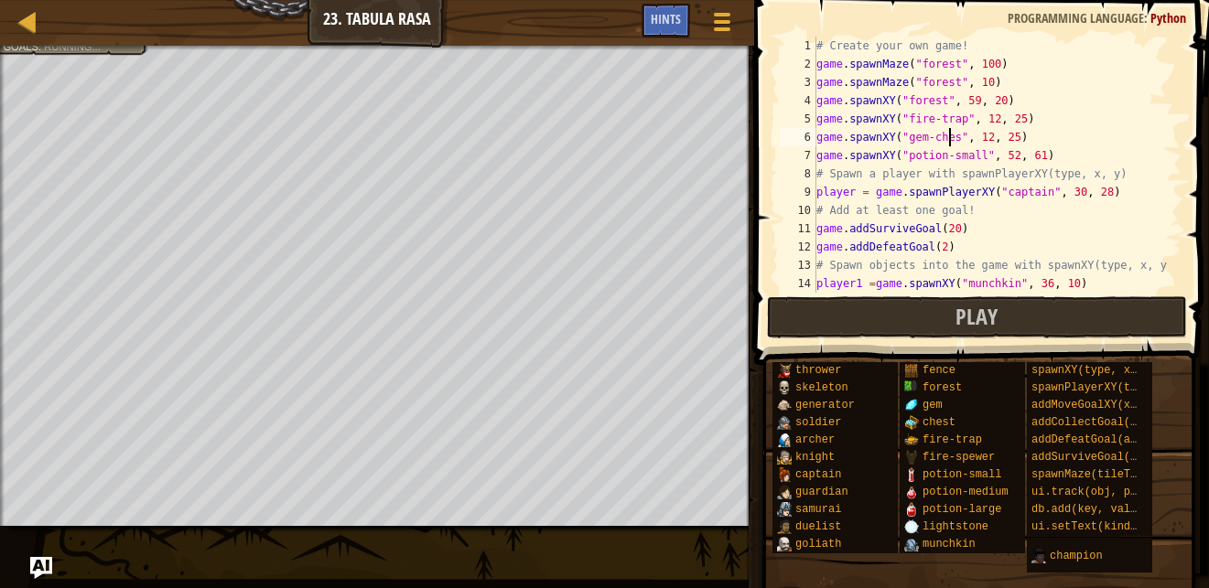
scroll to position [8, 11]
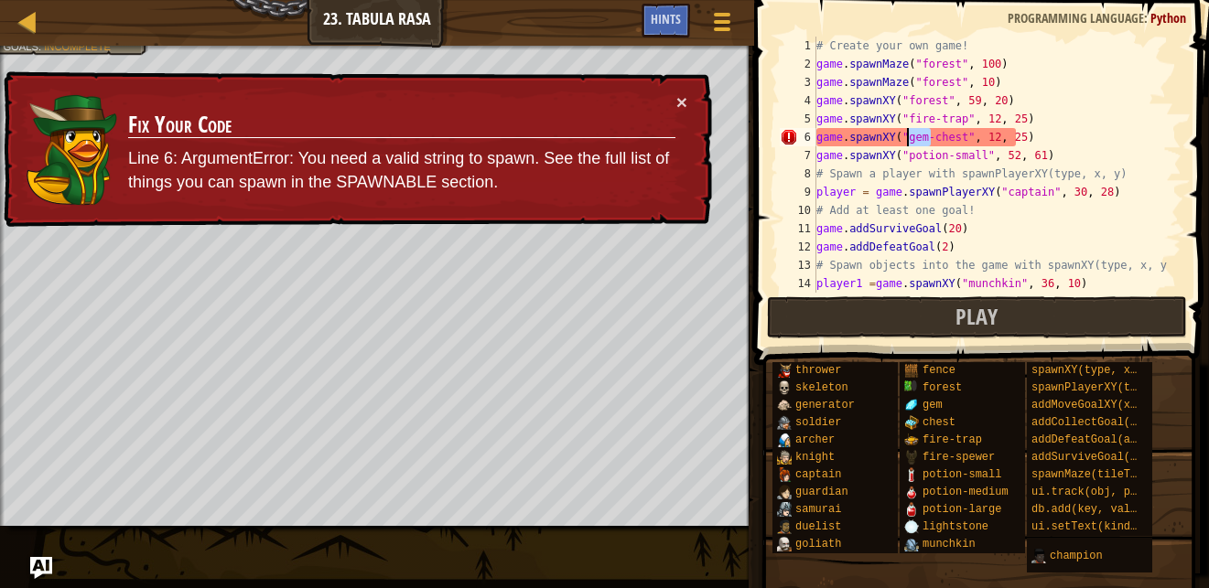
drag, startPoint x: 928, startPoint y: 141, endPoint x: 904, endPoint y: 138, distance: 23.9
click at [904, 138] on div "# Create your own game! game . spawnMaze ( "forest" , 100 ) game . spawnMaze ( …" at bounding box center [989, 183] width 354 height 293
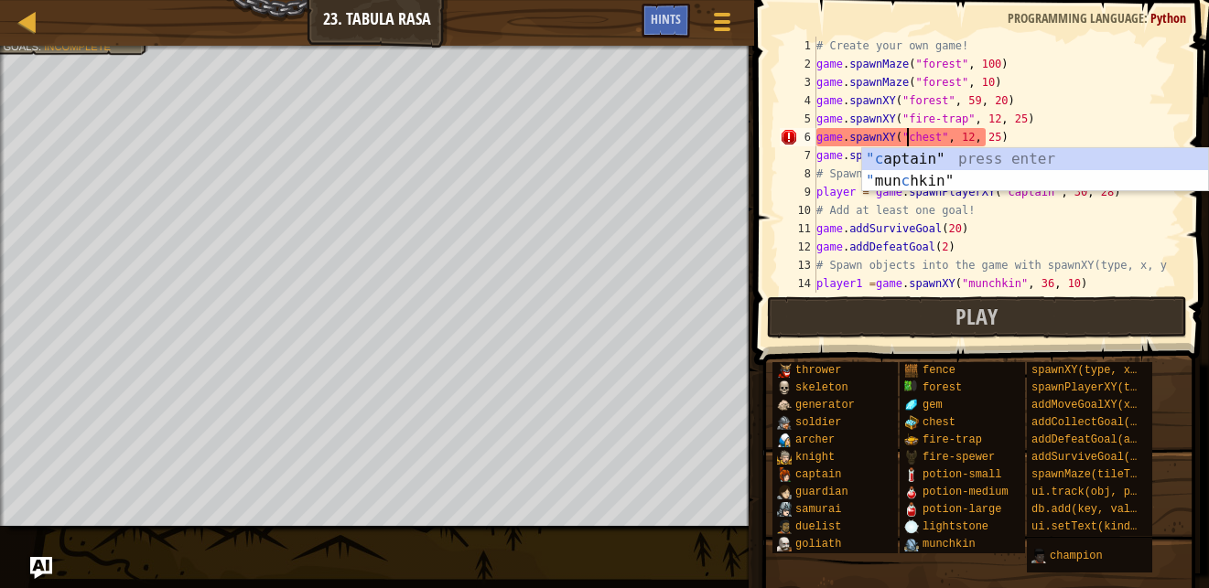
scroll to position [8, 7]
click at [1032, 141] on div "# Create your own game! game . spawnMaze ( "forest" , 100 ) game . spawnMaze ( …" at bounding box center [989, 183] width 354 height 293
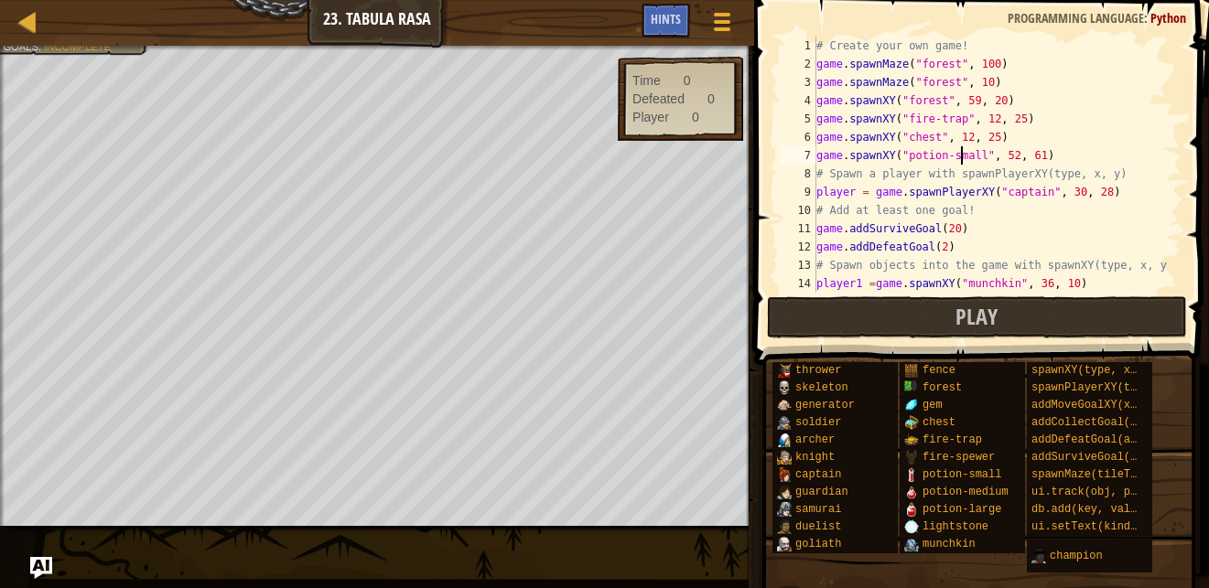
click at [958, 147] on div "# Create your own game! game . spawnMaze ( "forest" , 100 ) game . spawnMaze ( …" at bounding box center [989, 183] width 354 height 293
click at [966, 143] on div "# Create your own game! game . spawnMaze ( "forest" , 100 ) game . spawnMaze ( …" at bounding box center [989, 183] width 354 height 293
click at [961, 138] on div "# Create your own game! game . spawnMaze ( "forest" , 100 ) game . spawnMaze ( …" at bounding box center [989, 183] width 354 height 293
click at [982, 134] on div "# Create your own game! game . spawnMaze ( "forest" , 100 ) game . spawnMaze ( …" at bounding box center [989, 183] width 354 height 293
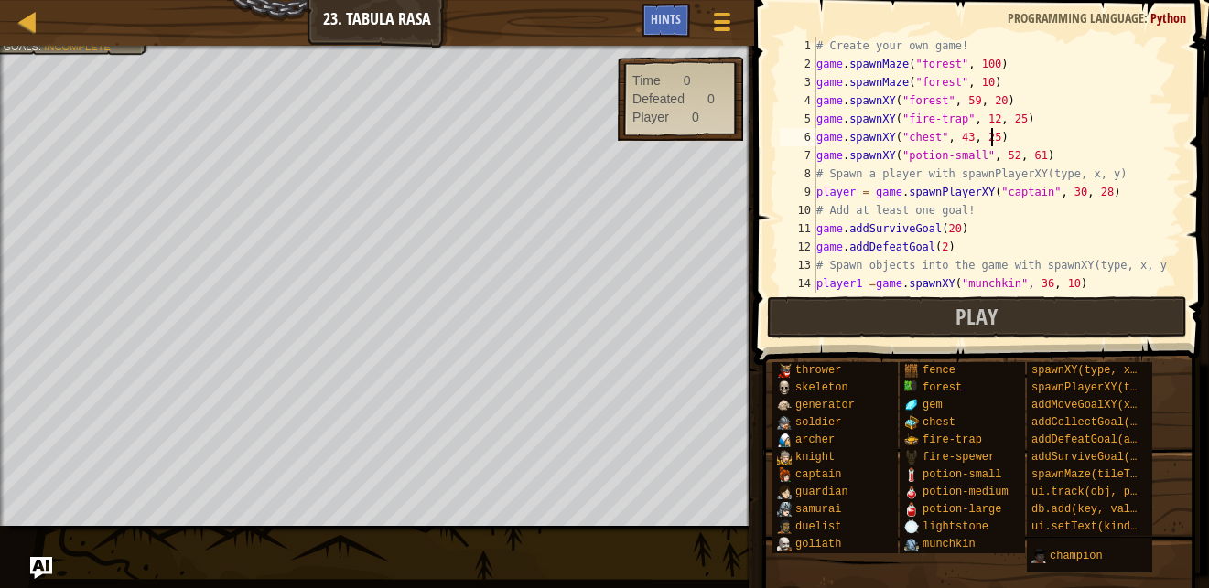
click at [989, 138] on div "# Create your own game! game . spawnMaze ( "forest" , 100 ) game . spawnMaze ( …" at bounding box center [989, 183] width 354 height 293
click at [983, 139] on div "# Create your own game! game . spawnMaze ( "forest" , 100 ) game . spawnMaze ( …" at bounding box center [989, 183] width 354 height 293
click at [936, 255] on div "# Create your own game! game . spawnMaze ( "forest" , 100 ) game . spawnMaze ( …" at bounding box center [989, 183] width 354 height 293
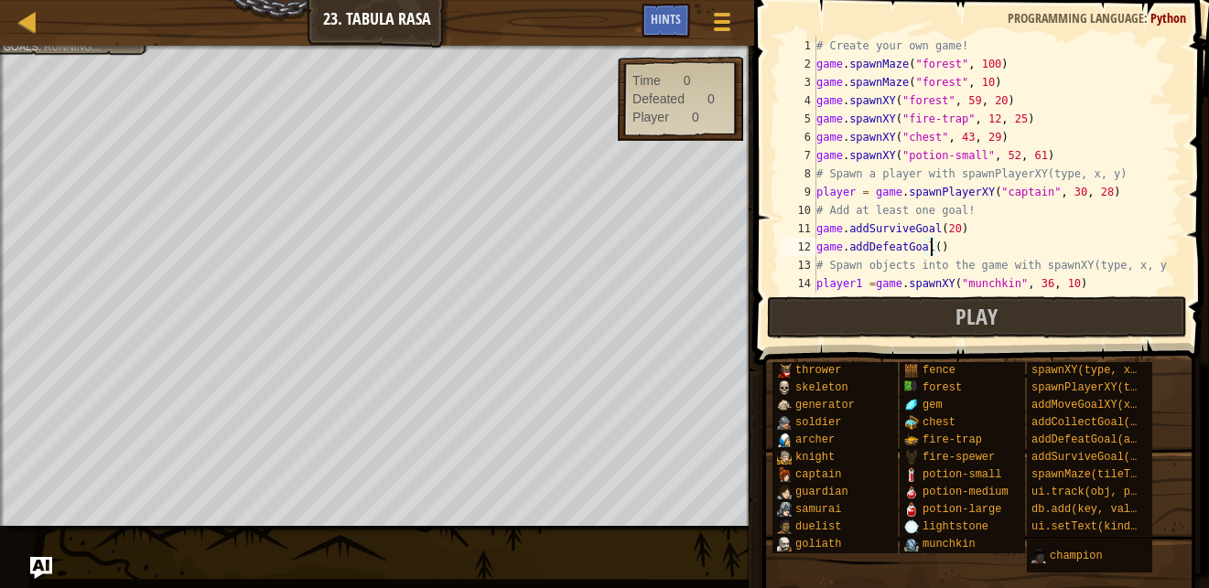
type textarea "game.addDefeatGoal(3)"
click at [966, 255] on div "# Create your own game! game . spawnMaze ( "forest" , 100 ) game . spawnMaze ( …" at bounding box center [989, 183] width 354 height 293
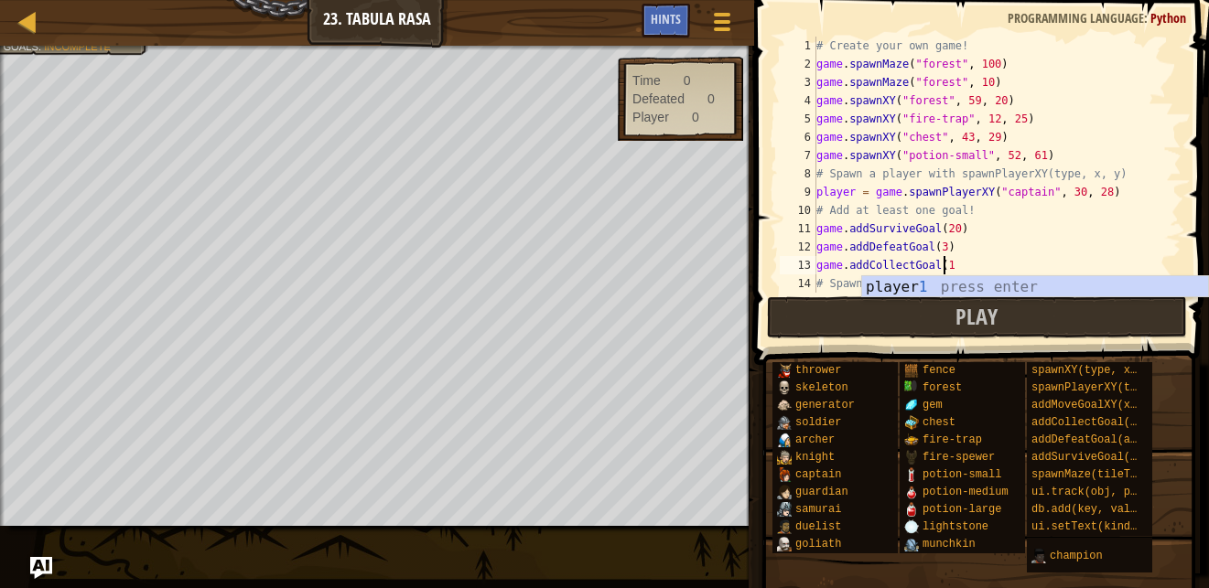
scroll to position [8, 10]
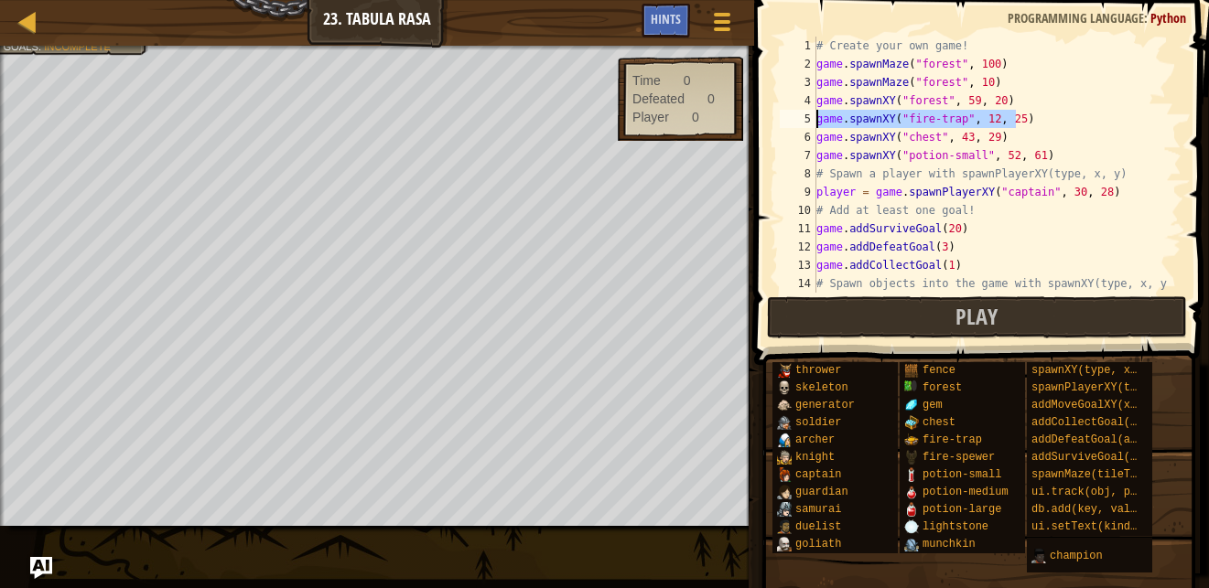
drag, startPoint x: 1019, startPoint y: 116, endPoint x: 791, endPoint y: 117, distance: 227.8
click at [791, 117] on div "game.addCollectGoal(1) 1 2 3 4 5 6 7 8 9 10 11 12 13 14 15 # Create your own ga…" at bounding box center [978, 165] width 405 height 256
type textarea "c"
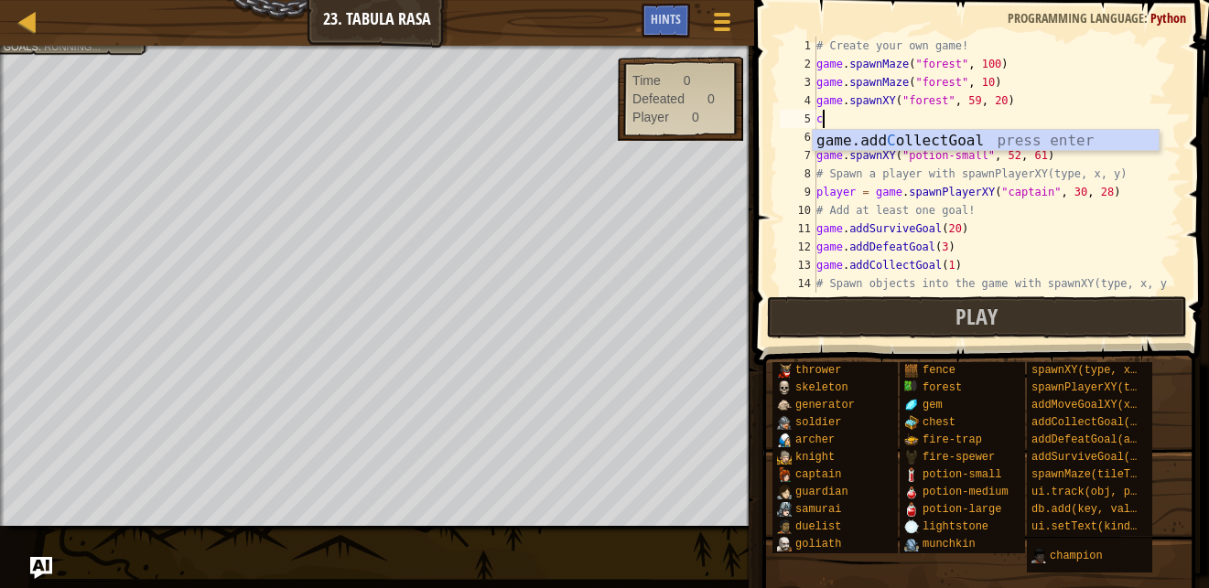
scroll to position [8, 0]
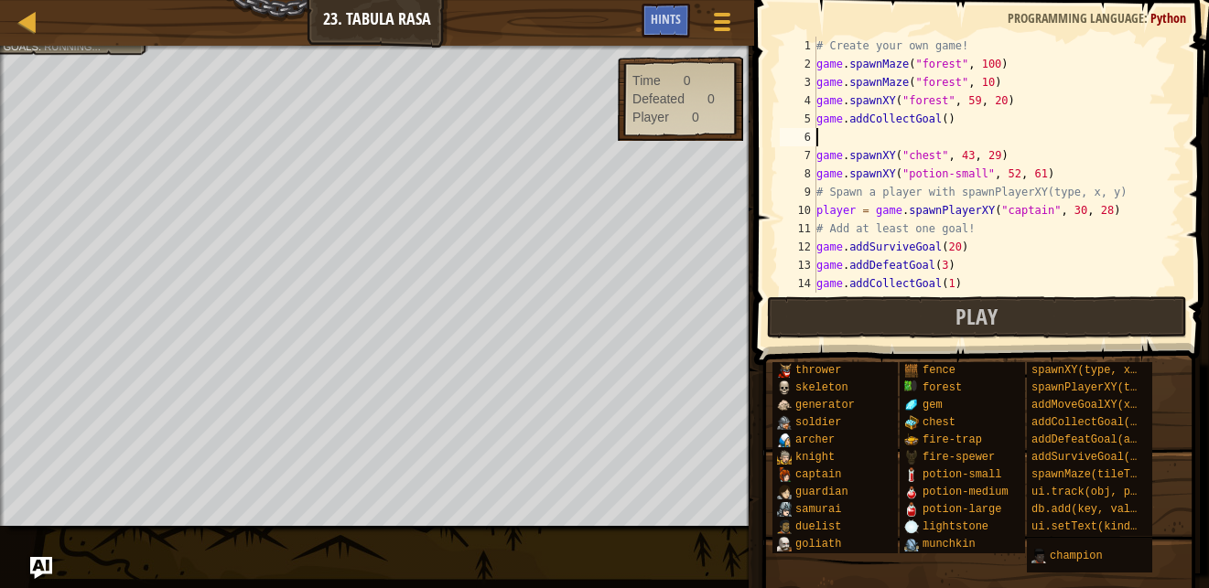
paste textarea "game.spawnXY("fire-trap", 12, 25)"
drag, startPoint x: 947, startPoint y: 123, endPoint x: 803, endPoint y: 115, distance: 143.8
click at [803, 115] on div "game.spawnXY("fire-trap", 12, 25) 1 2 3 4 5 6 7 8 9 10 11 12 13 14 15 # Create …" at bounding box center [978, 165] width 405 height 256
type textarea "game.addCollectGoal()"
drag, startPoint x: 1021, startPoint y: 134, endPoint x: 780, endPoint y: 140, distance: 240.7
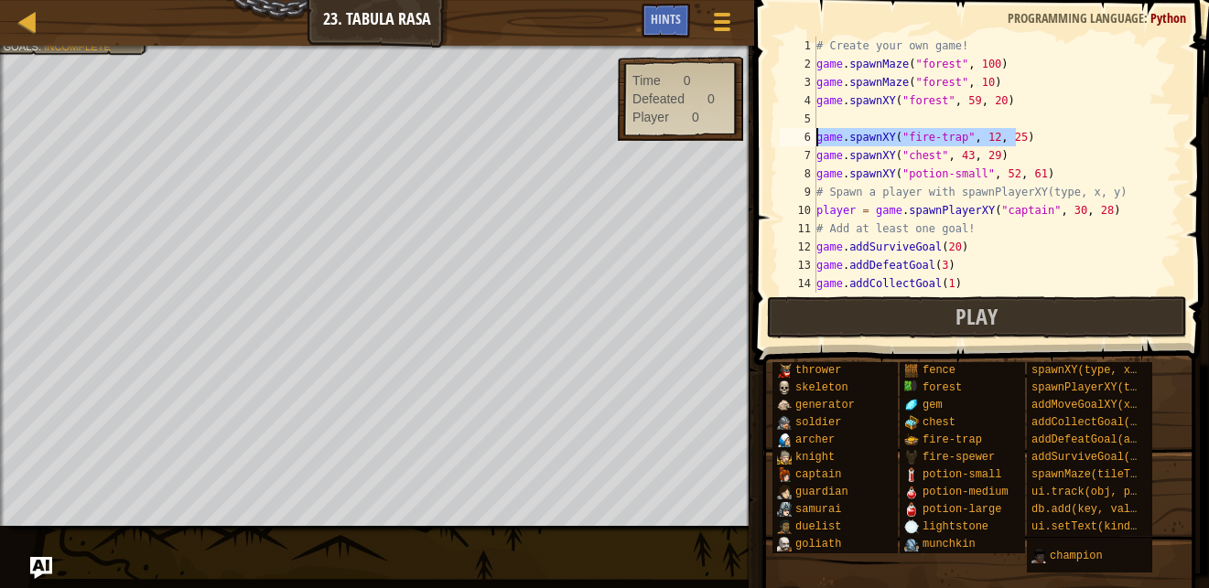
click at [780, 140] on div "1 2 3 4 5 6 7 8 9 10 11 12 13 14 15 # Create your own game! game . spawnMaze ( …" at bounding box center [978, 165] width 405 height 256
type textarea "game.spawnXY("fire-trap", 12, 25)"
click at [877, 121] on div "# Create your own game! game . spawnMaze ( "forest" , 100 ) game . spawnMaze ( …" at bounding box center [989, 183] width 354 height 293
paste textarea "game.spawnXY("fire-trap", 12, 25)"
click at [958, 117] on div "# Create your own game! game . spawnMaze ( "forest" , 100 ) game . spawnMaze ( …" at bounding box center [989, 183] width 354 height 293
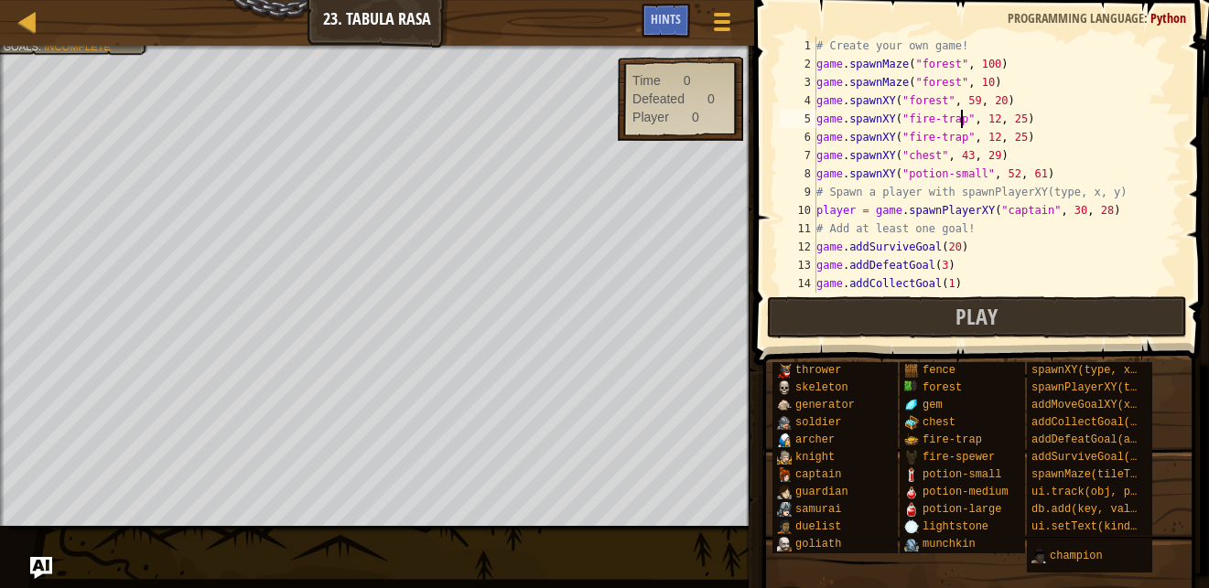
click at [955, 119] on div "# Create your own game! game . spawnMaze ( "forest" , 100 ) game . spawnMaze ( …" at bounding box center [989, 183] width 354 height 293
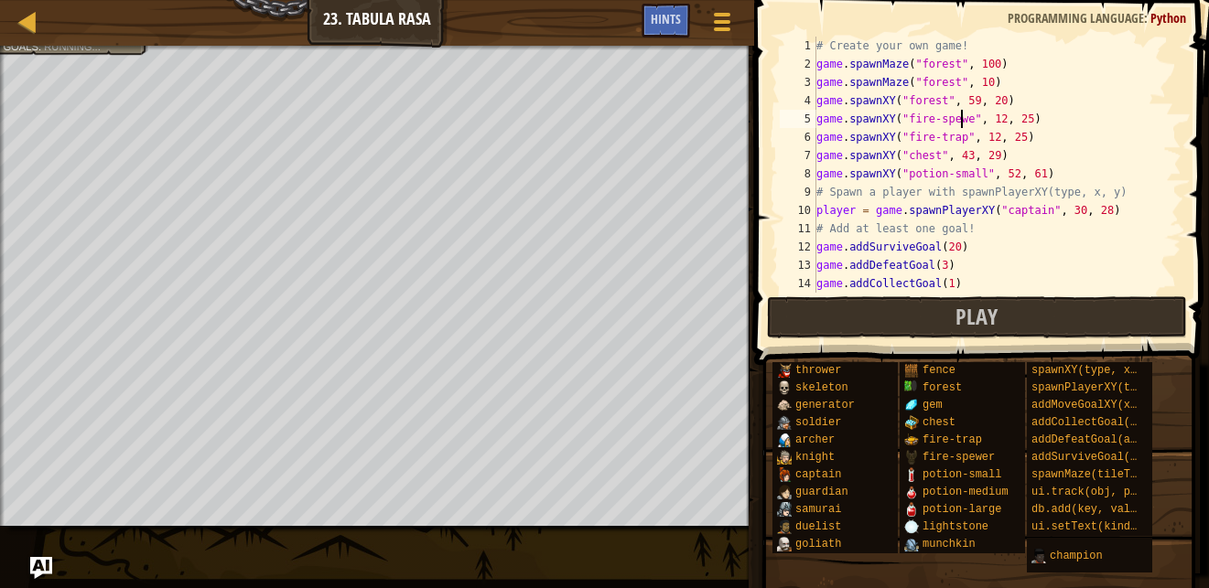
scroll to position [8, 12]
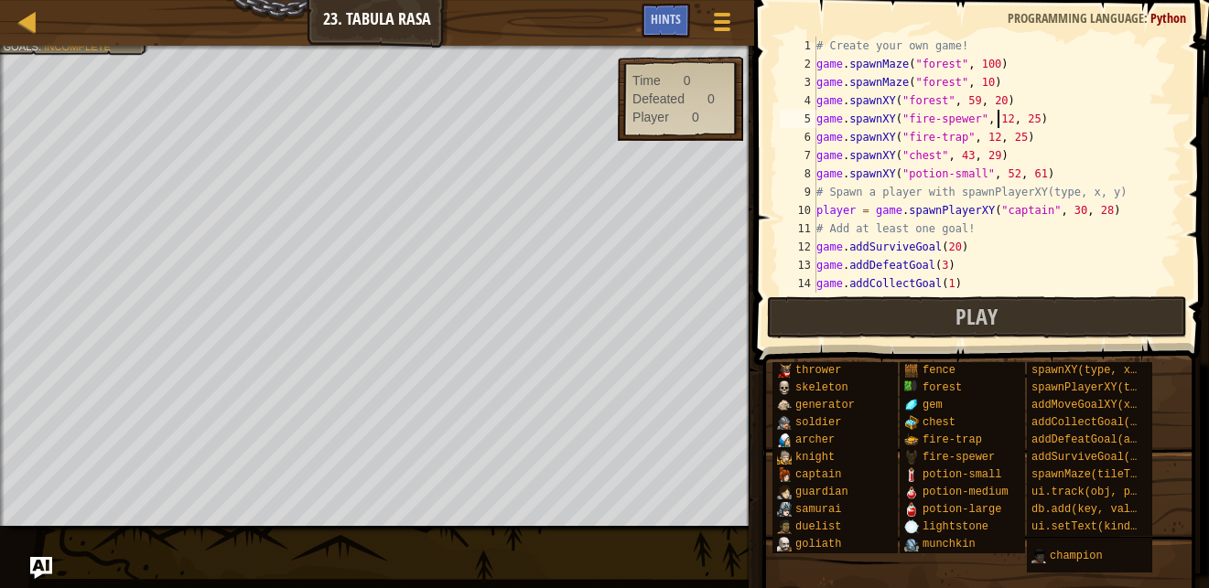
click at [998, 119] on div "# Create your own game! game . spawnMaze ( "forest" , 100 ) game . spawnMaze ( …" at bounding box center [989, 183] width 354 height 293
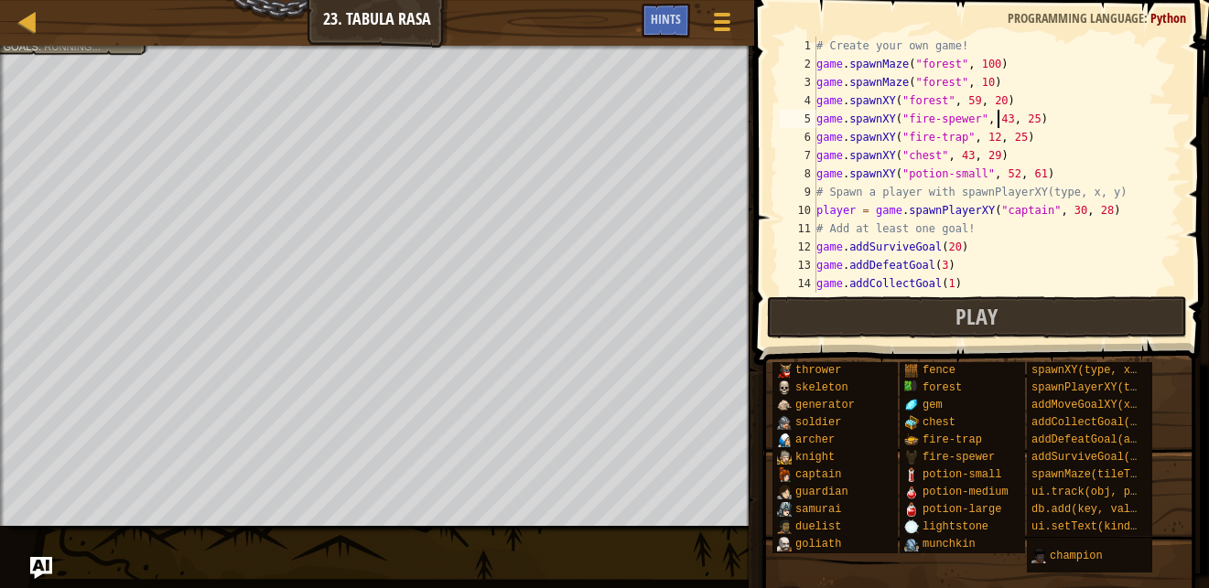
scroll to position [8, 15]
click at [1014, 122] on div "# Create your own game! game . spawnMaze ( "forest" , 100 ) game . spawnMaze ( …" at bounding box center [989, 183] width 354 height 293
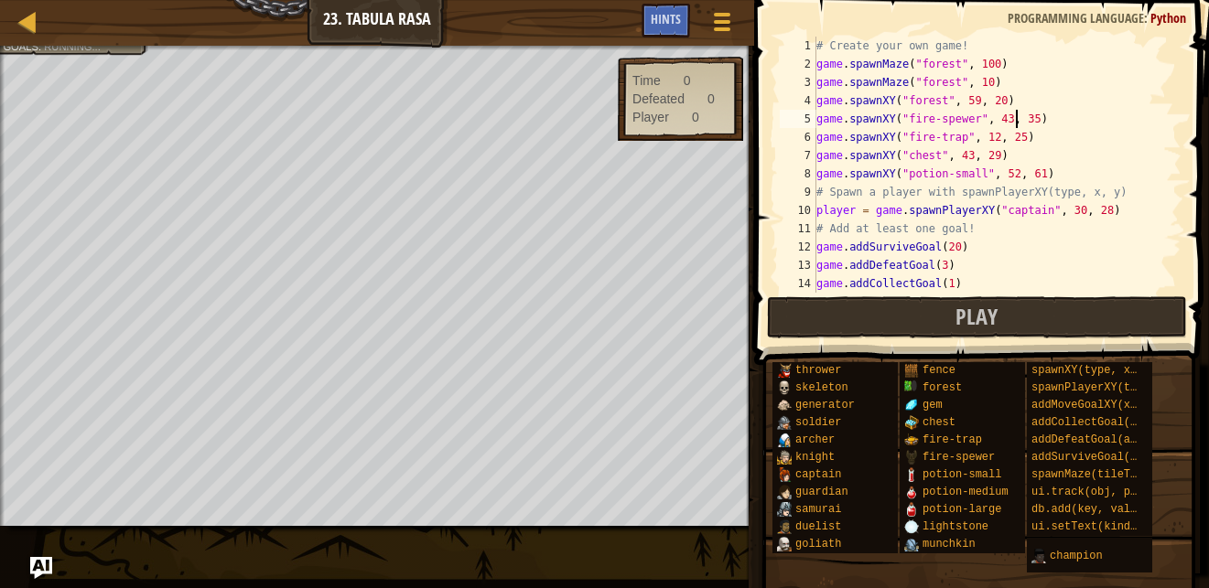
scroll to position [8, 16]
click at [1017, 121] on div "# Create your own game! game . spawnMaze ( "forest" , 100 ) game . spawnMaze ( …" at bounding box center [989, 183] width 354 height 293
click at [918, 313] on button "Play" at bounding box center [977, 317] width 420 height 42
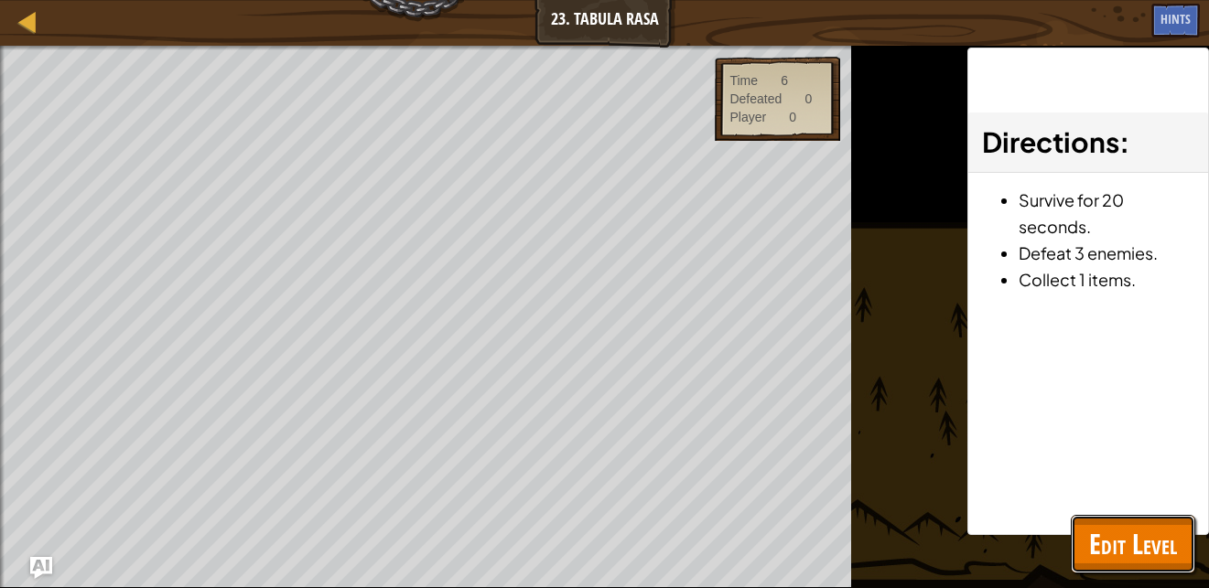
click at [1100, 559] on span "Edit Level" at bounding box center [1133, 544] width 88 height 38
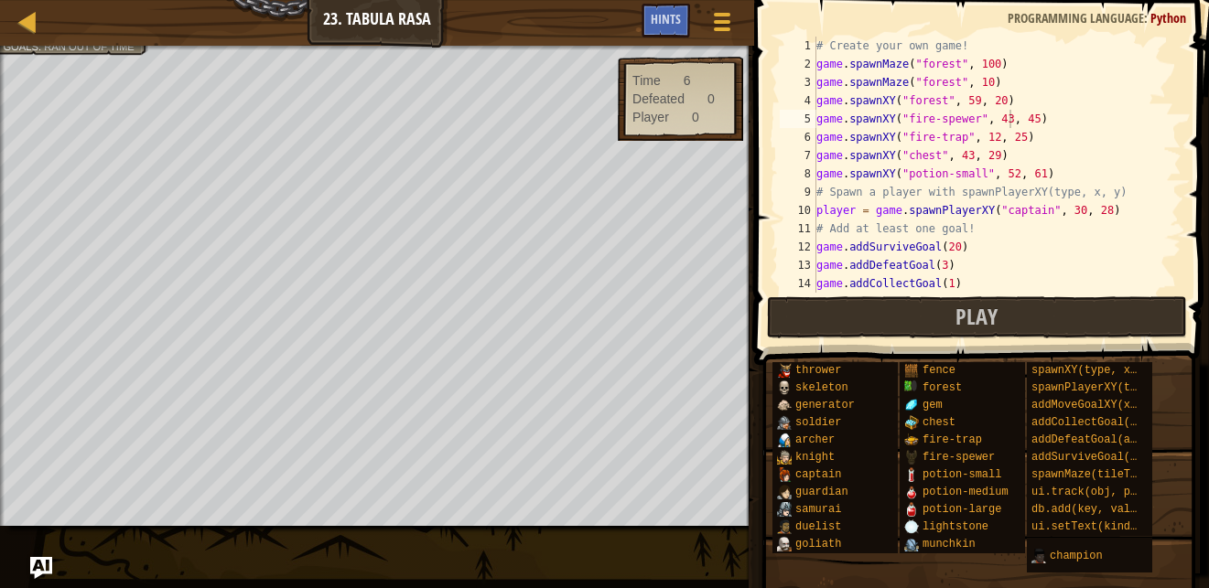
type textarea "game.spawnXY("potion-small", 52, 61)"
click at [737, 177] on div "Map Game Development 1 23. Tabula Rasa Game Menu Done Hints 1 ההההההההההההההההה…" at bounding box center [604, 294] width 1209 height 588
click at [1044, 167] on div "# Create your own game! game . spawnMaze ( "forest" , 100 ) game . spawnMaze ( …" at bounding box center [989, 165] width 354 height 256
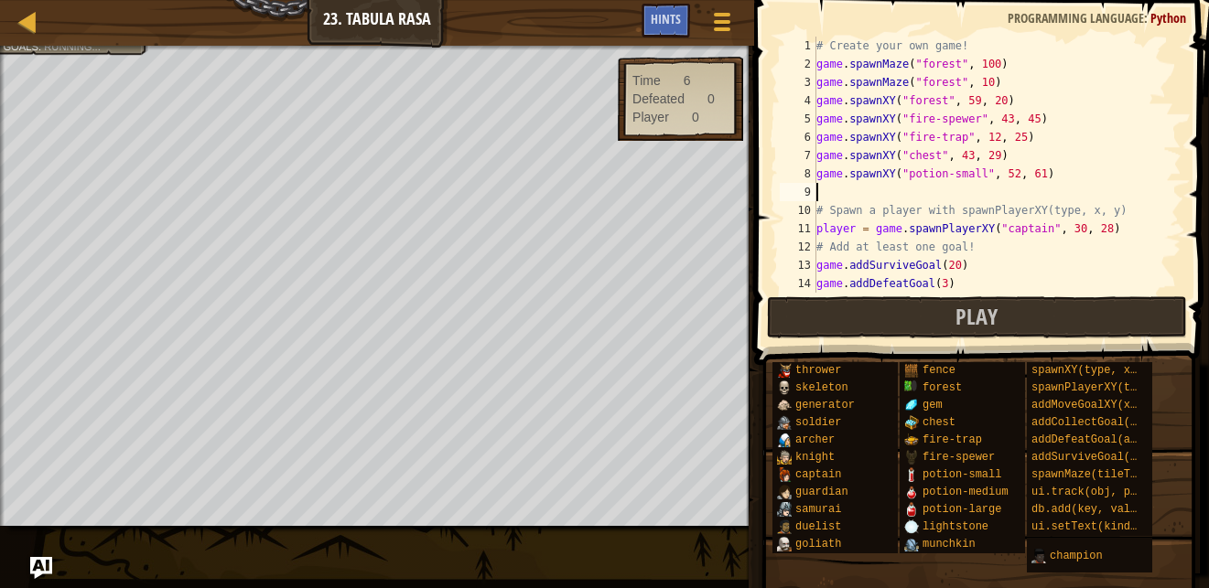
paste textarea "game.spawnXY("potion-small", 52, 61)"
click at [1000, 194] on div "# Create your own game! game . spawnMaze ( "forest" , 100 ) game . spawnMaze ( …" at bounding box center [989, 183] width 354 height 293
click at [1002, 192] on div "# Create your own game! game . spawnMaze ( "forest" , 100 ) game . spawnMaze ( …" at bounding box center [989, 183] width 354 height 293
click at [1021, 188] on div "# Create your own game! game . spawnMaze ( "forest" , 100 ) game . spawnMaze ( …" at bounding box center [989, 183] width 354 height 293
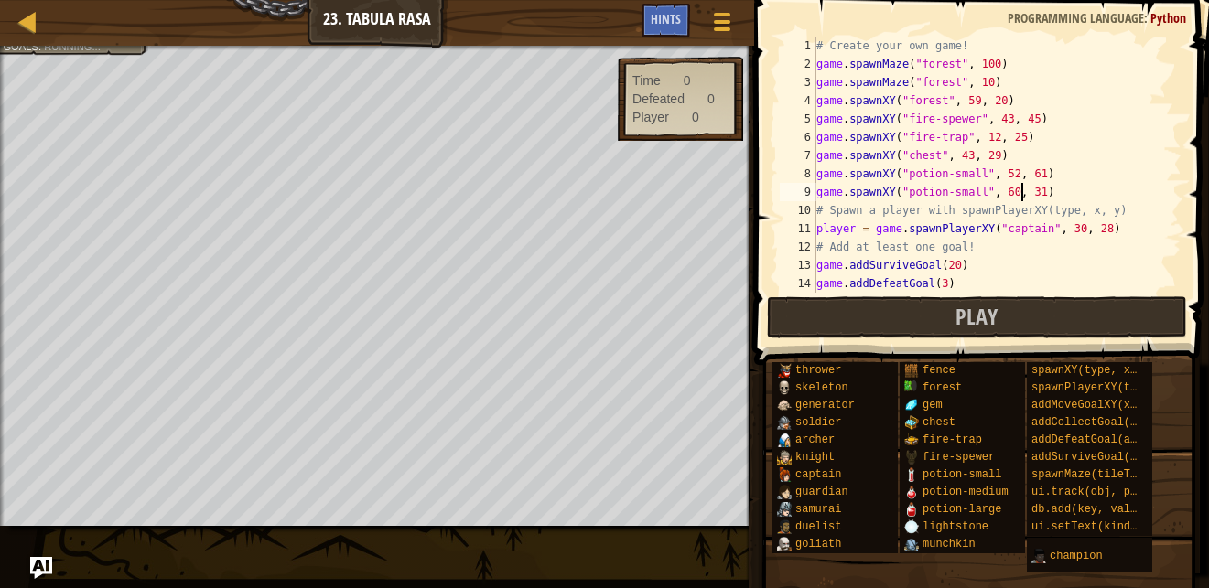
scroll to position [8, 16]
click at [1024, 188] on div "# Create your own game! game . spawnMaze ( "forest" , 100 ) game . spawnMaze ( …" at bounding box center [989, 183] width 354 height 293
click at [1019, 191] on div "# Create your own game! game . spawnMaze ( "forest" , 100 ) game . spawnMaze ( …" at bounding box center [989, 183] width 354 height 293
click at [911, 328] on button "Play" at bounding box center [977, 317] width 420 height 42
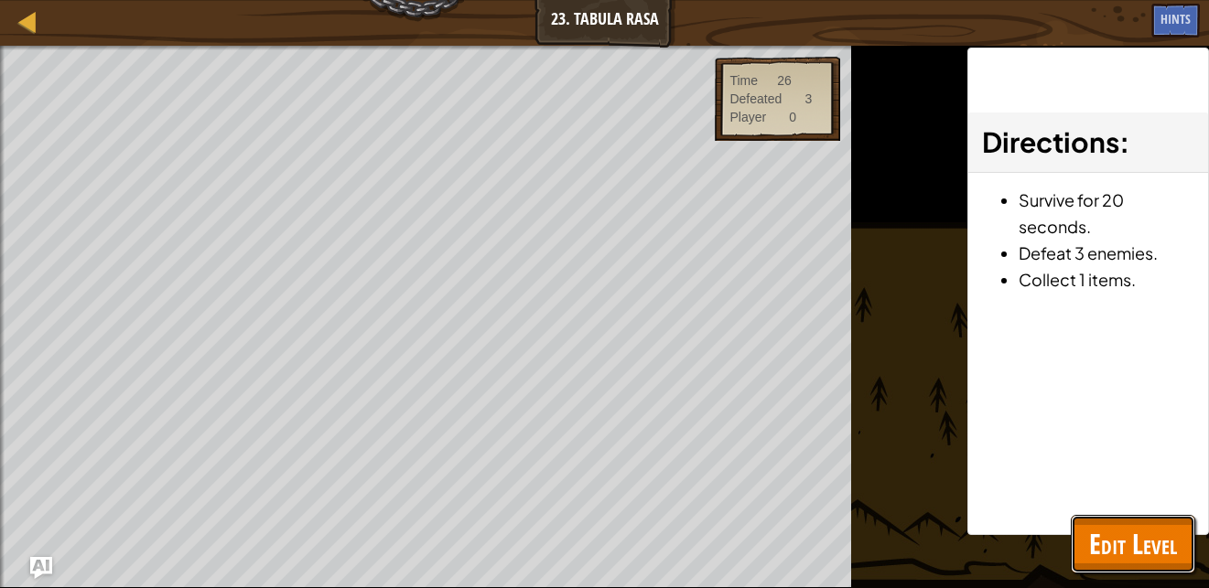
click at [1152, 558] on span "Edit Level" at bounding box center [1133, 544] width 88 height 38
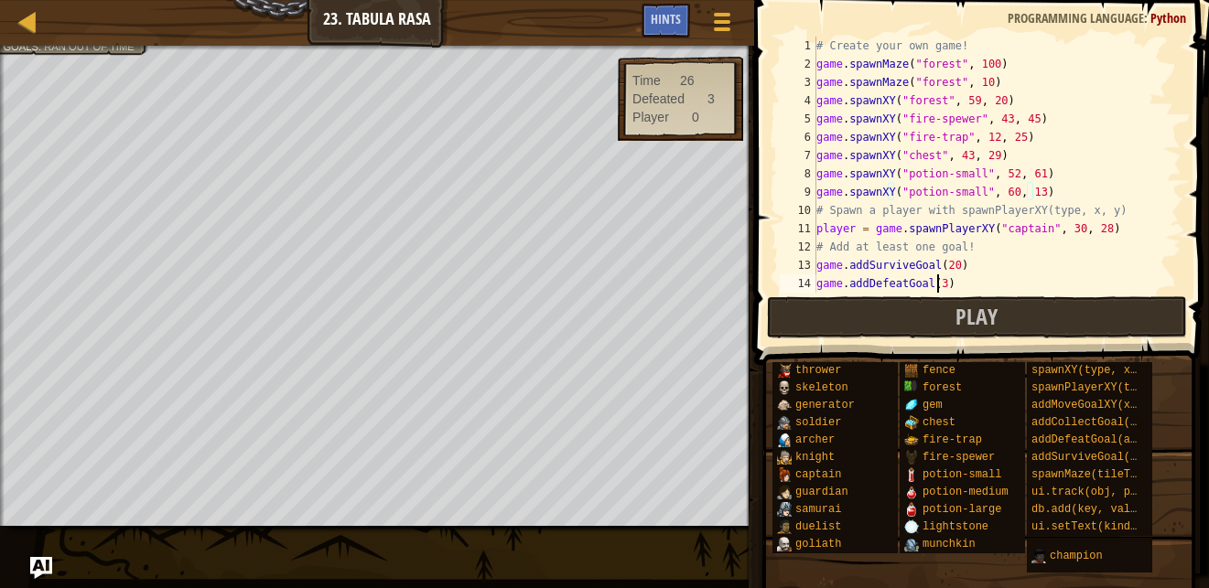
click at [937, 283] on div "# Create your own game! game . spawnMaze ( "forest" , 100 ) game . spawnMaze ( …" at bounding box center [989, 183] width 354 height 293
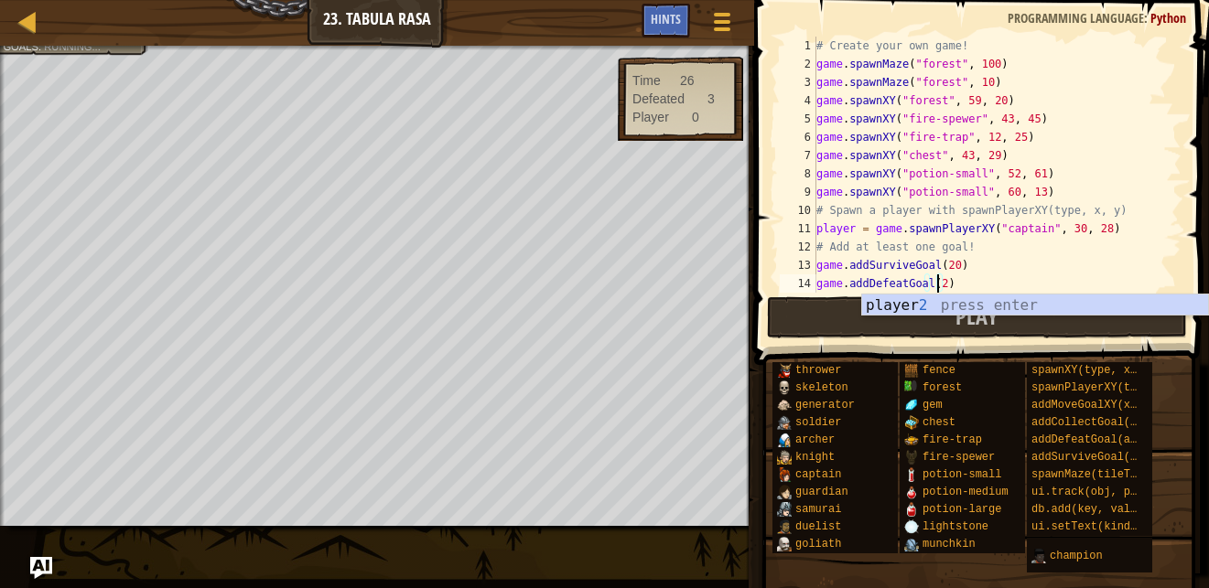
type textarea "game.addDefeatGoal(2)"
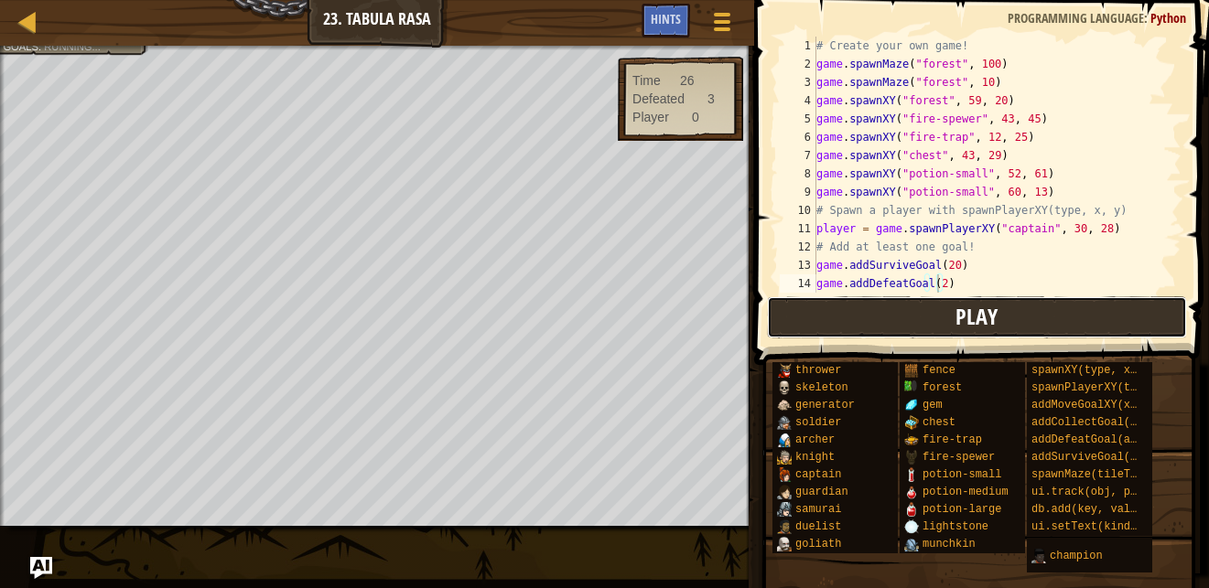
click at [819, 318] on button "Play" at bounding box center [977, 317] width 420 height 42
click at [894, 306] on button "Play" at bounding box center [977, 317] width 420 height 42
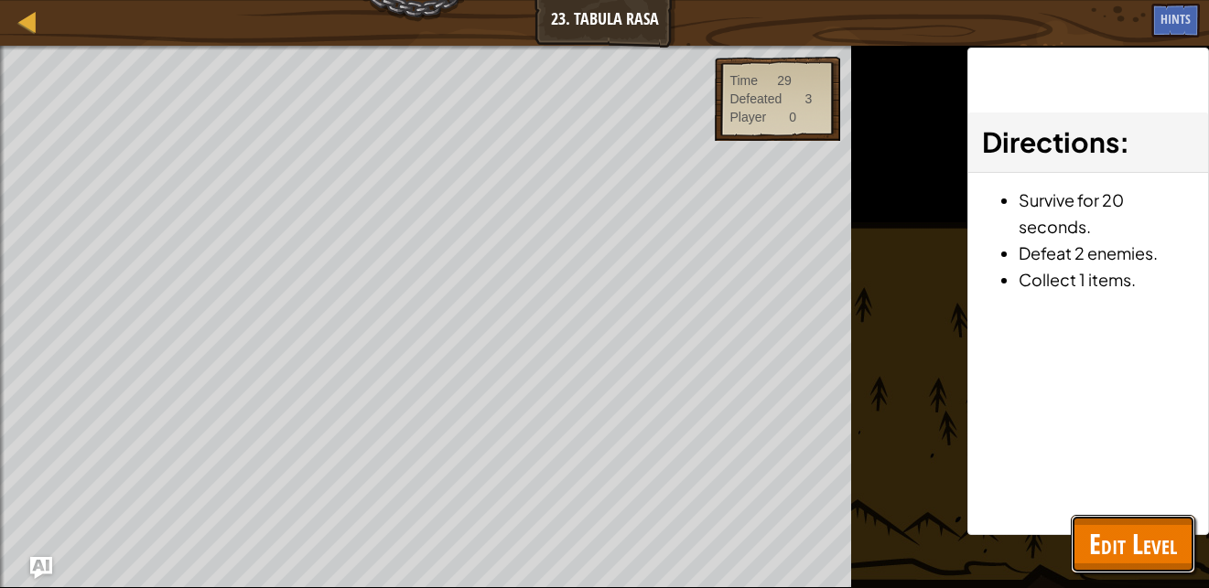
click at [1103, 525] on span "Edit Level" at bounding box center [1133, 544] width 88 height 38
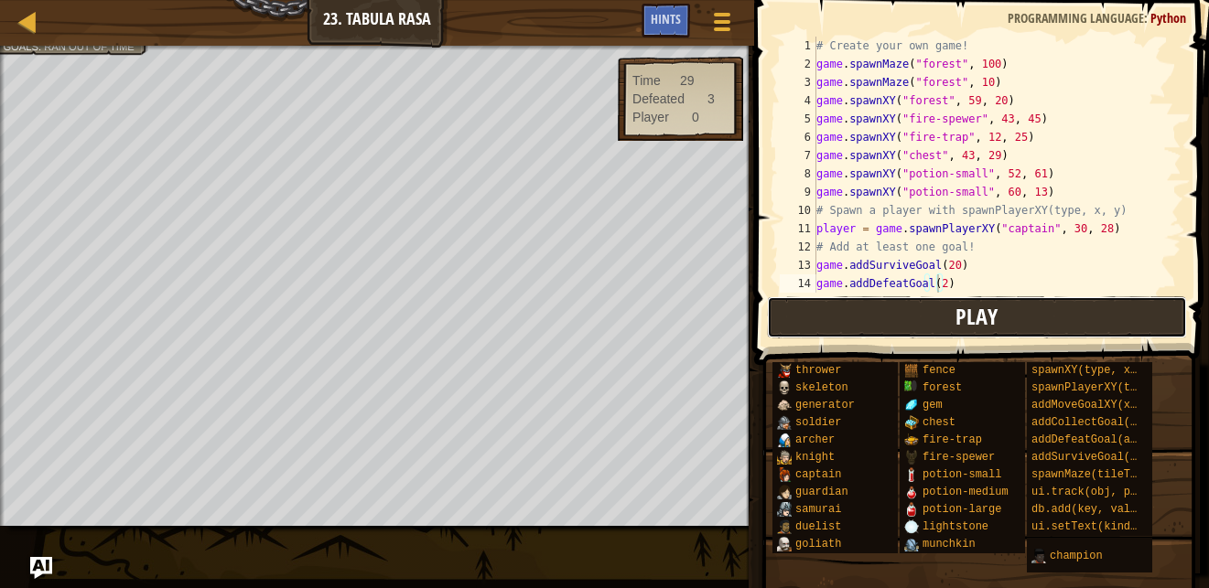
click at [811, 309] on button "Play" at bounding box center [977, 317] width 420 height 42
click at [870, 310] on button "Play" at bounding box center [977, 317] width 420 height 42
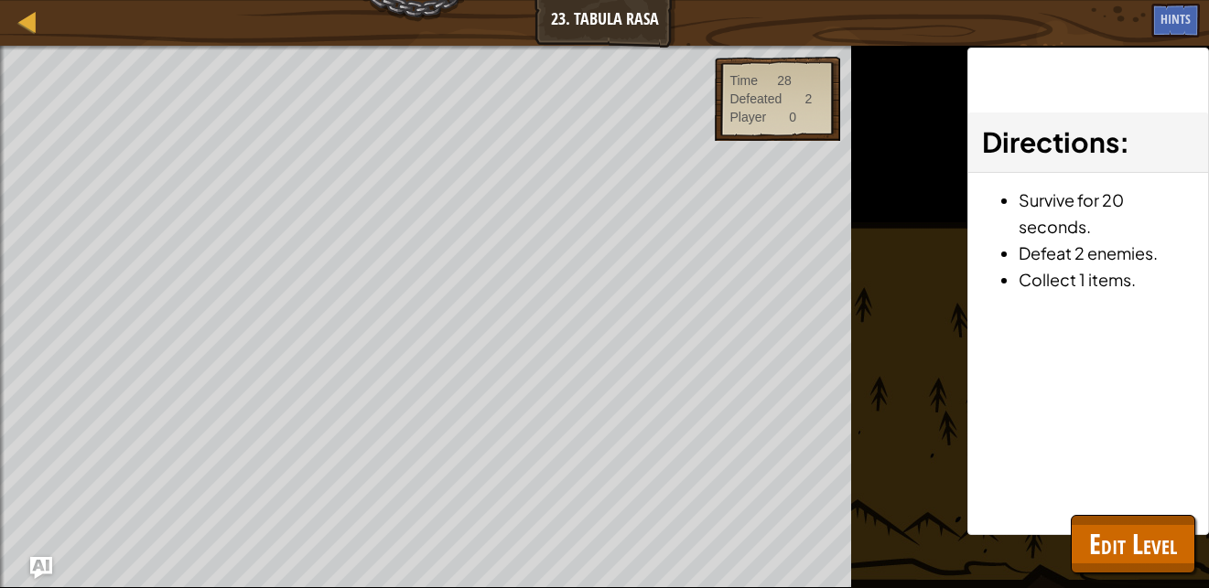
click at [1125, 579] on div "Beat your completed level. Add a goal Include the hero. Goals : Ran out of time…" at bounding box center [604, 317] width 1209 height 543
click at [1128, 543] on span "Edit Level" at bounding box center [1133, 544] width 88 height 38
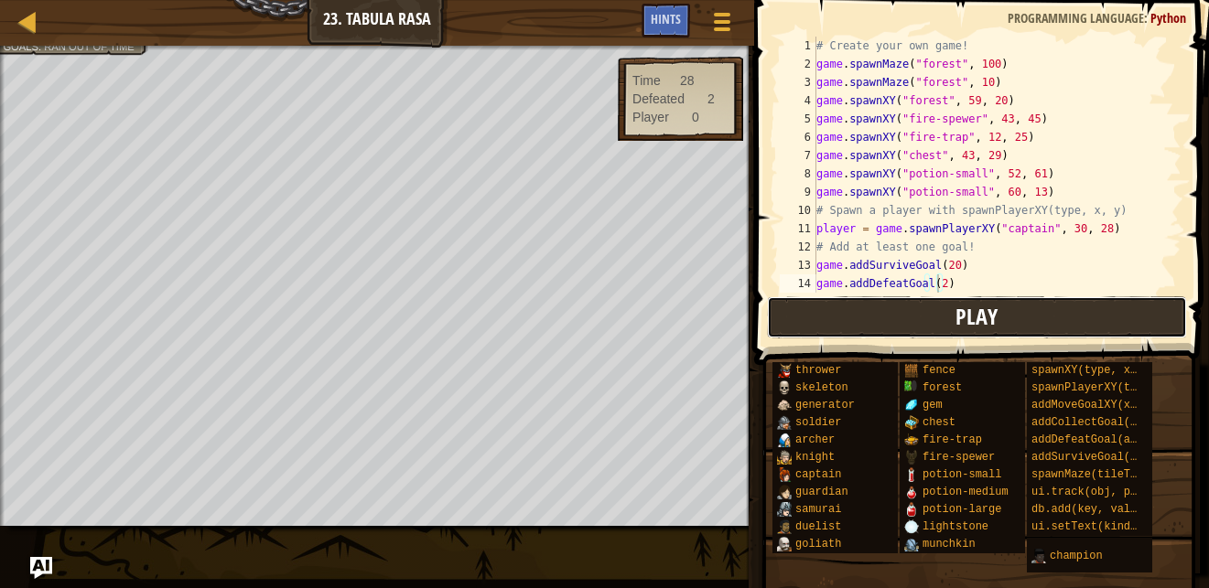
click at [884, 328] on button "Play" at bounding box center [977, 317] width 420 height 42
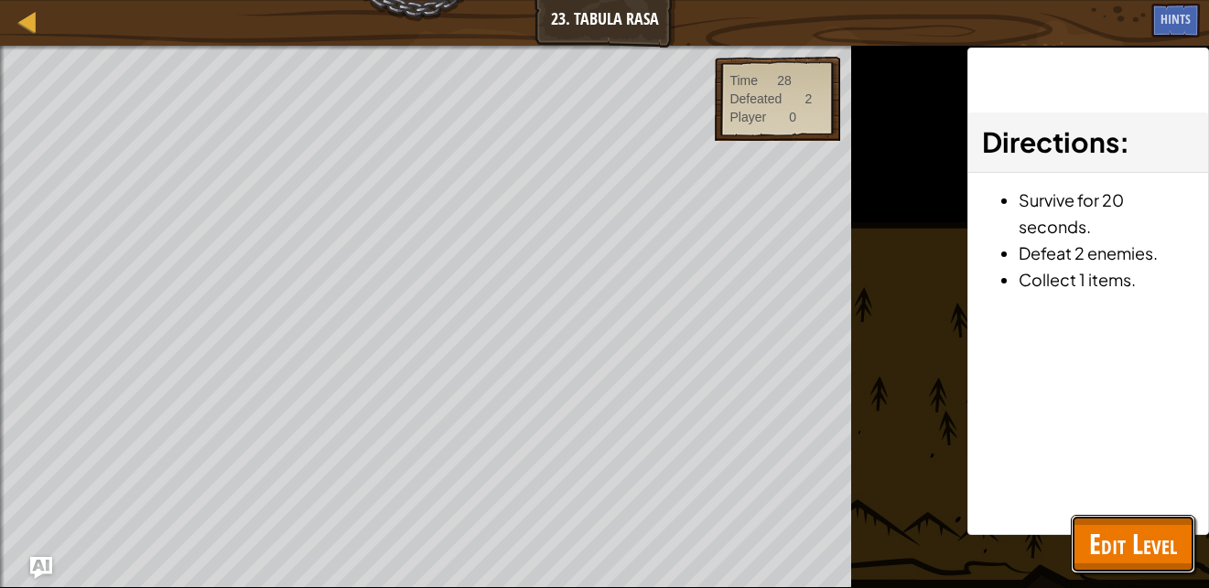
click at [1124, 560] on span "Edit Level" at bounding box center [1133, 544] width 88 height 38
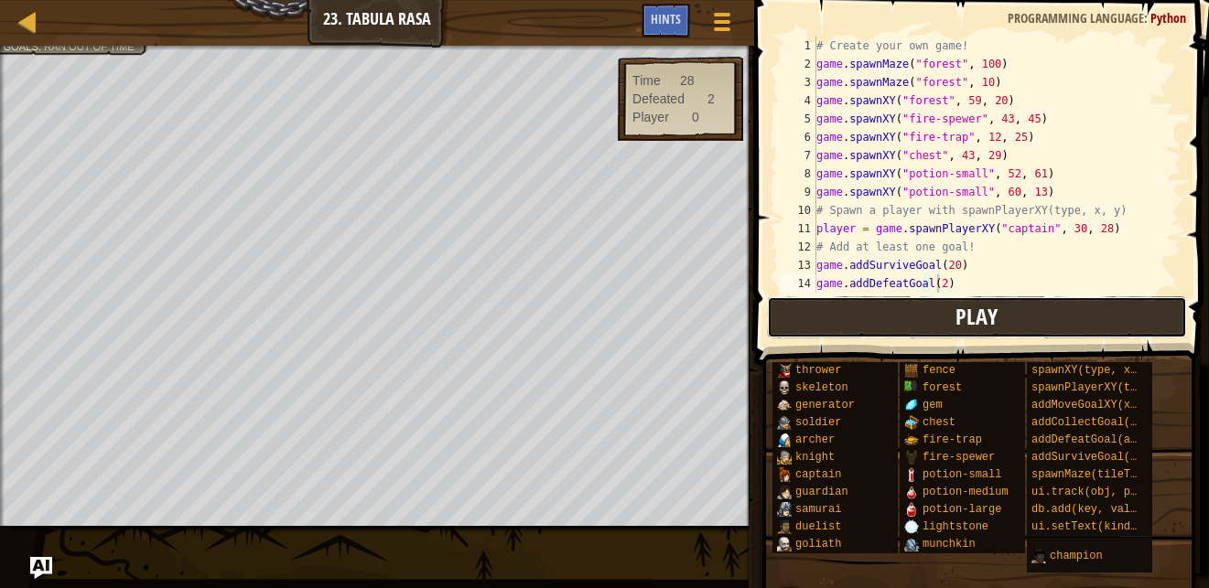
click at [836, 337] on button "Play" at bounding box center [977, 317] width 420 height 42
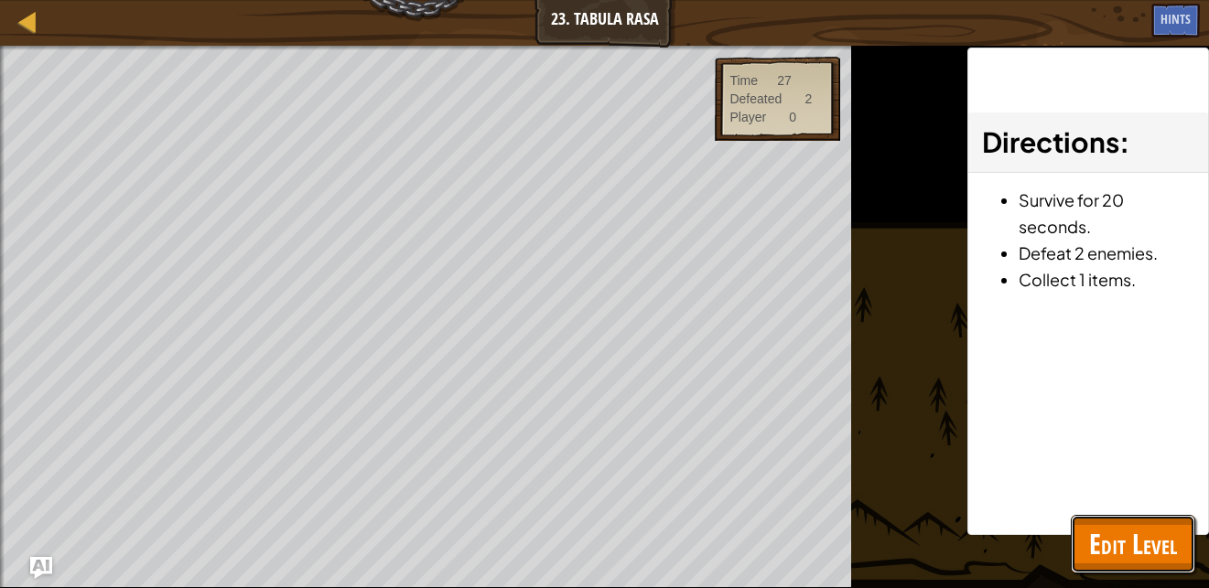
click at [1103, 541] on span "Edit Level" at bounding box center [1133, 544] width 88 height 38
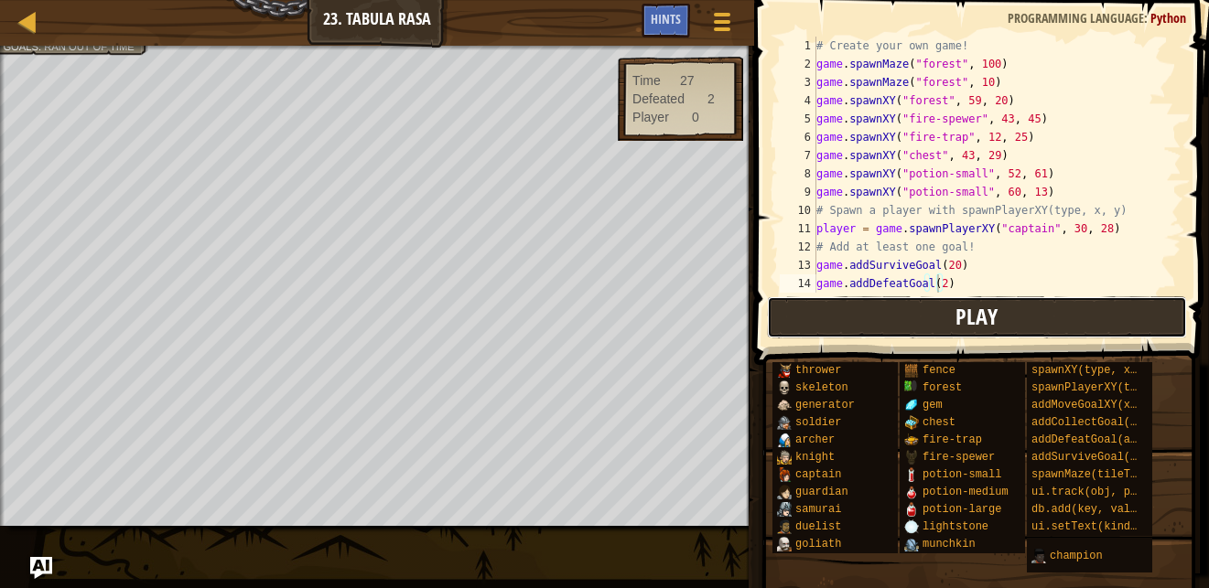
click at [807, 323] on button "Play" at bounding box center [977, 317] width 420 height 42
click at [951, 321] on button "Play" at bounding box center [977, 317] width 420 height 42
click at [898, 301] on button "Play" at bounding box center [977, 317] width 420 height 42
click at [821, 331] on button "Play" at bounding box center [977, 317] width 420 height 42
click at [873, 320] on button "Play" at bounding box center [977, 317] width 420 height 42
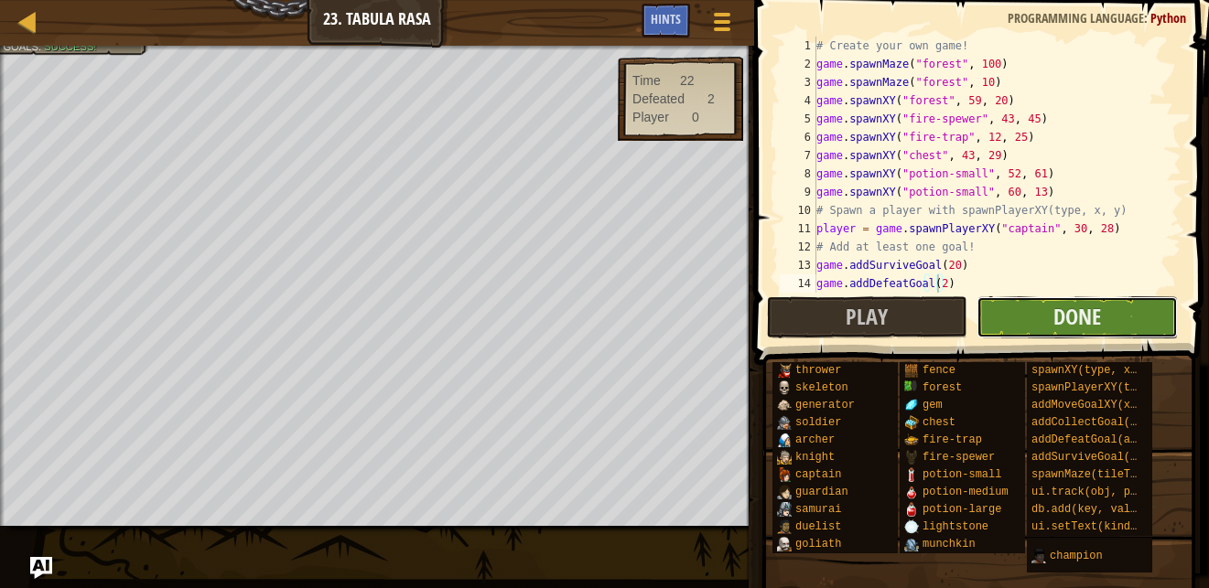
click at [1032, 329] on button "Done" at bounding box center [1076, 317] width 200 height 42
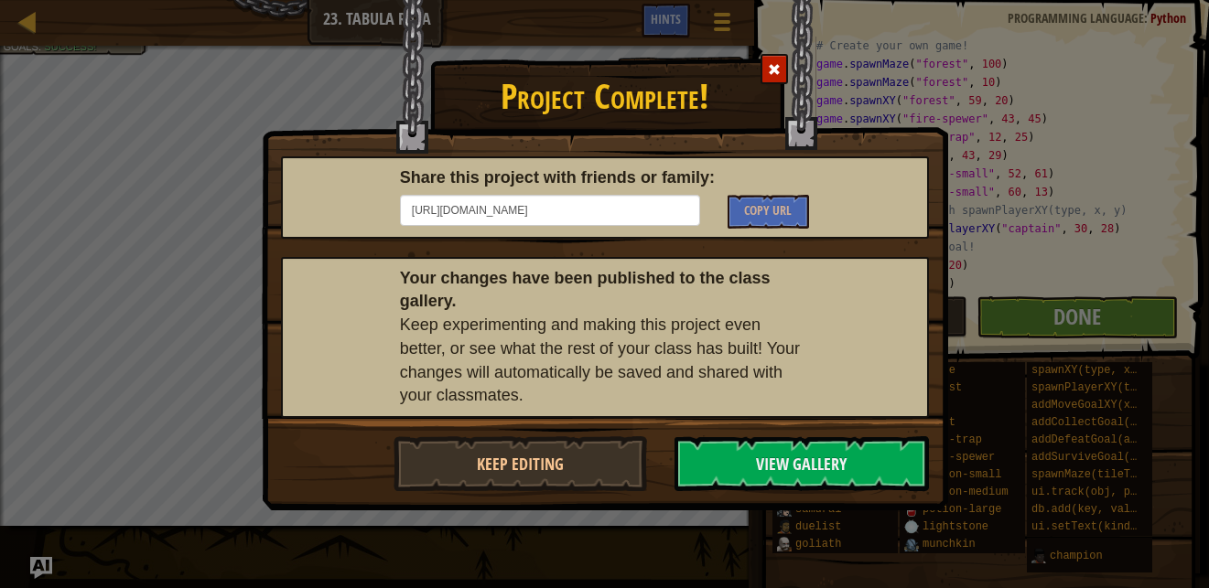
click at [776, 70] on span at bounding box center [774, 69] width 13 height 13
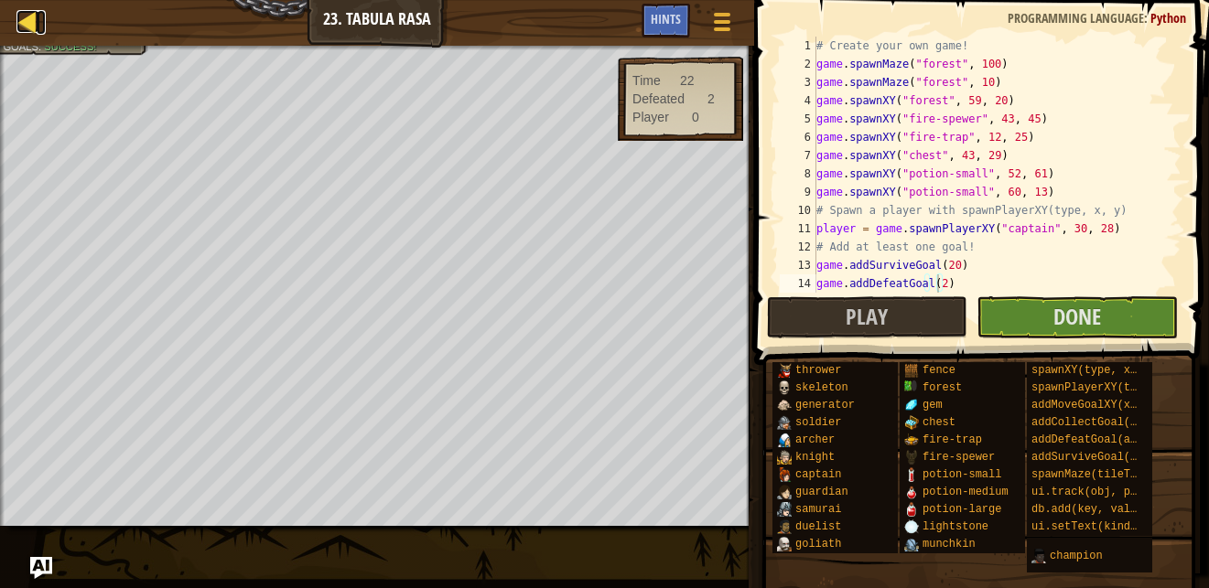
click at [32, 13] on div at bounding box center [27, 21] width 23 height 23
select select "en-[GEOGRAPHIC_DATA]"
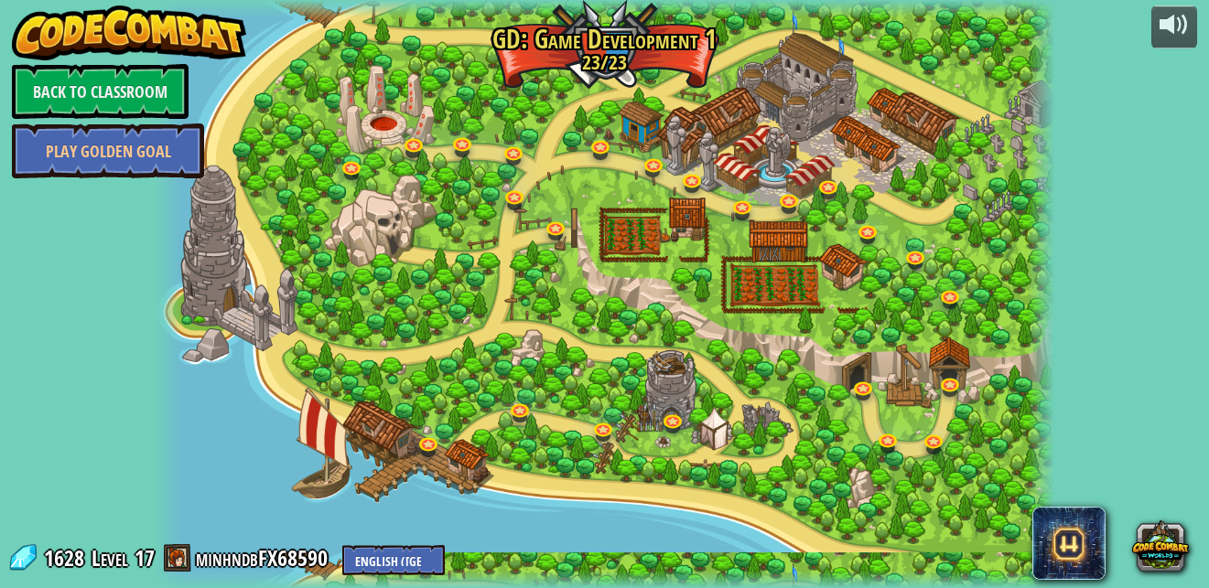
select select "en-[GEOGRAPHIC_DATA]"
